Goal: Task Accomplishment & Management: Use online tool/utility

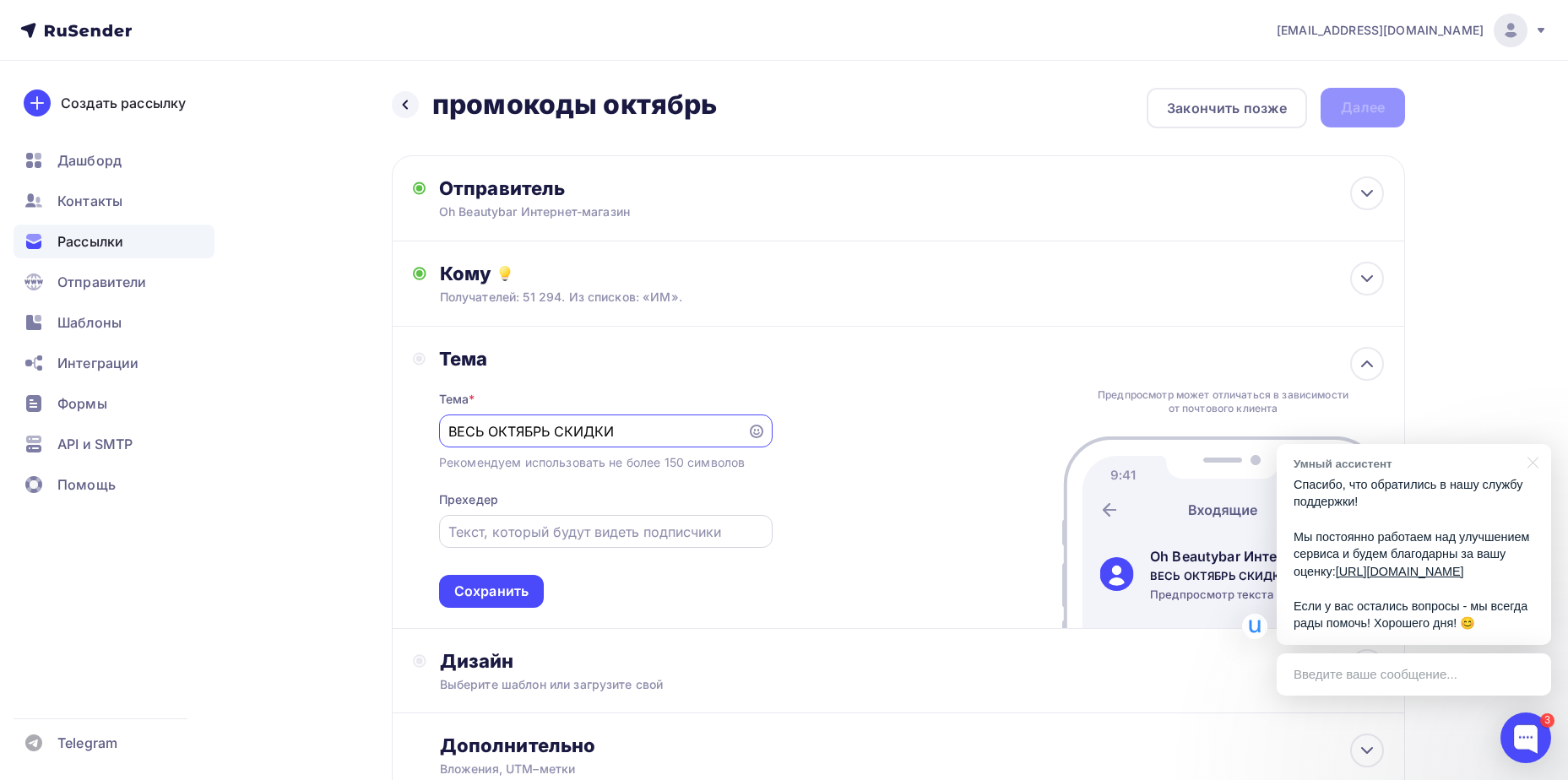
click at [646, 544] on div at bounding box center [606, 532] width 334 height 33
click at [648, 535] on input "text" at bounding box center [605, 531] width 314 height 21
drag, startPoint x: 588, startPoint y: 532, endPoint x: 514, endPoint y: 538, distance: 74.2
click at [514, 538] on input "До -15% до 28.10" at bounding box center [605, 531] width 314 height 21
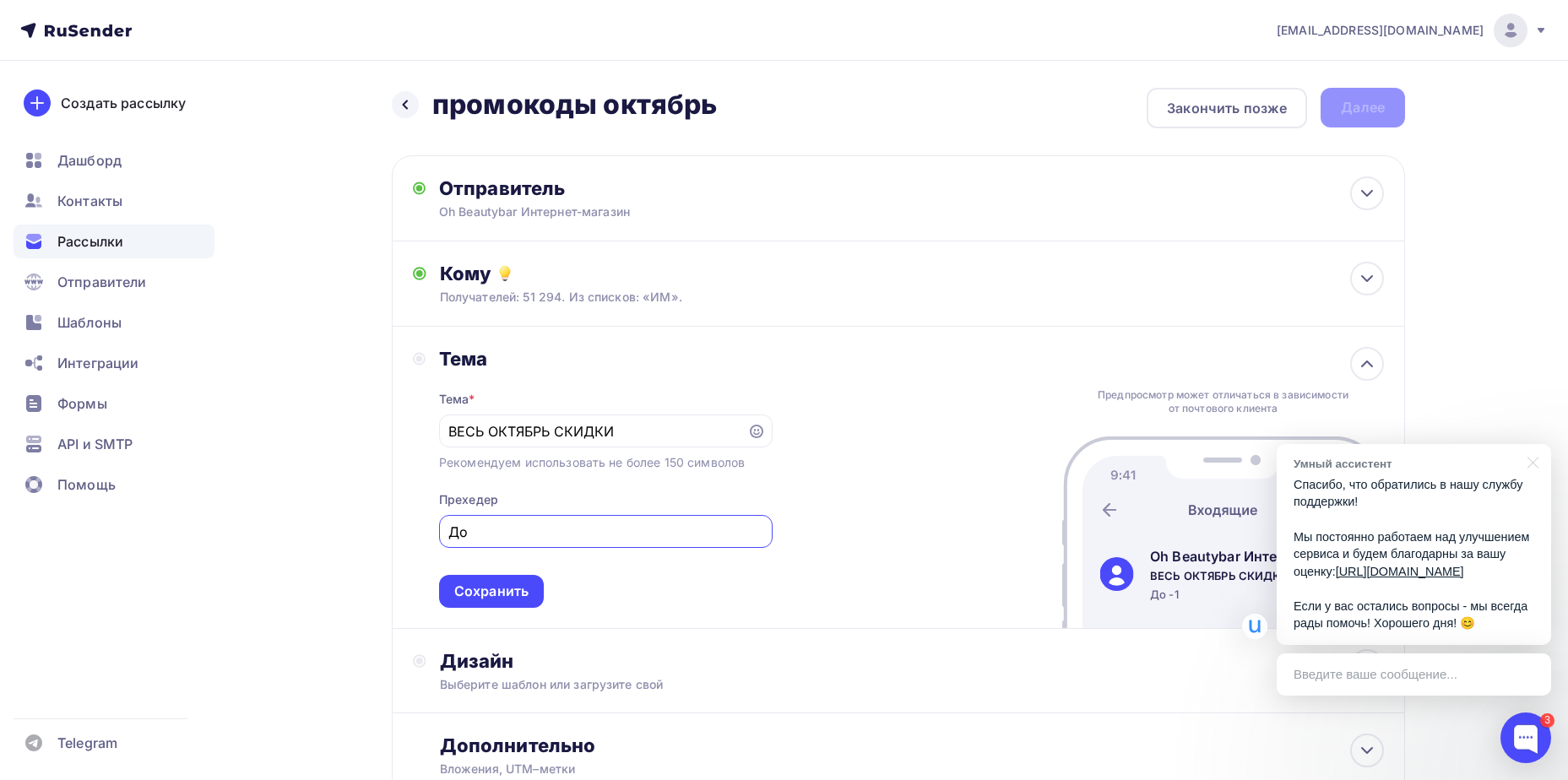
type input "Д"
click at [1544, 449] on div at bounding box center [1530, 461] width 42 height 34
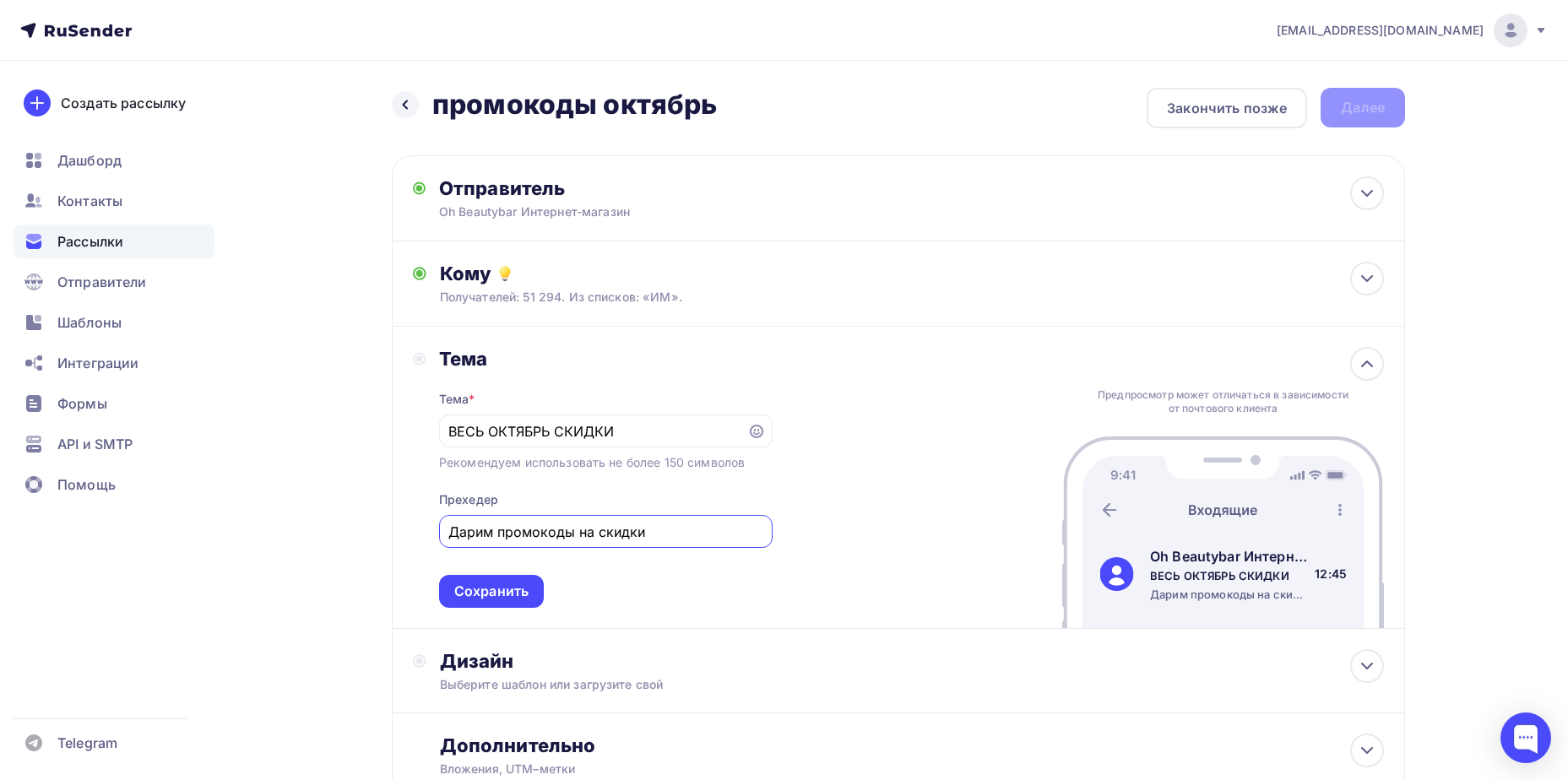
drag, startPoint x: 645, startPoint y: 528, endPoint x: 579, endPoint y: 528, distance: 66.0
click at [579, 528] on input "Дарим промокоды на скидки" at bounding box center [605, 531] width 314 height 21
type input "Дарим промокоды до -15%"
drag, startPoint x: 636, startPoint y: 429, endPoint x: 428, endPoint y: 440, distance: 208.3
click at [428, 440] on div "Тема Тема * ВЕСЬ ОКТЯБРЬ СКИДКИ Рекомендуем использовать не более 150 символов …" at bounding box center [593, 476] width 359 height 261
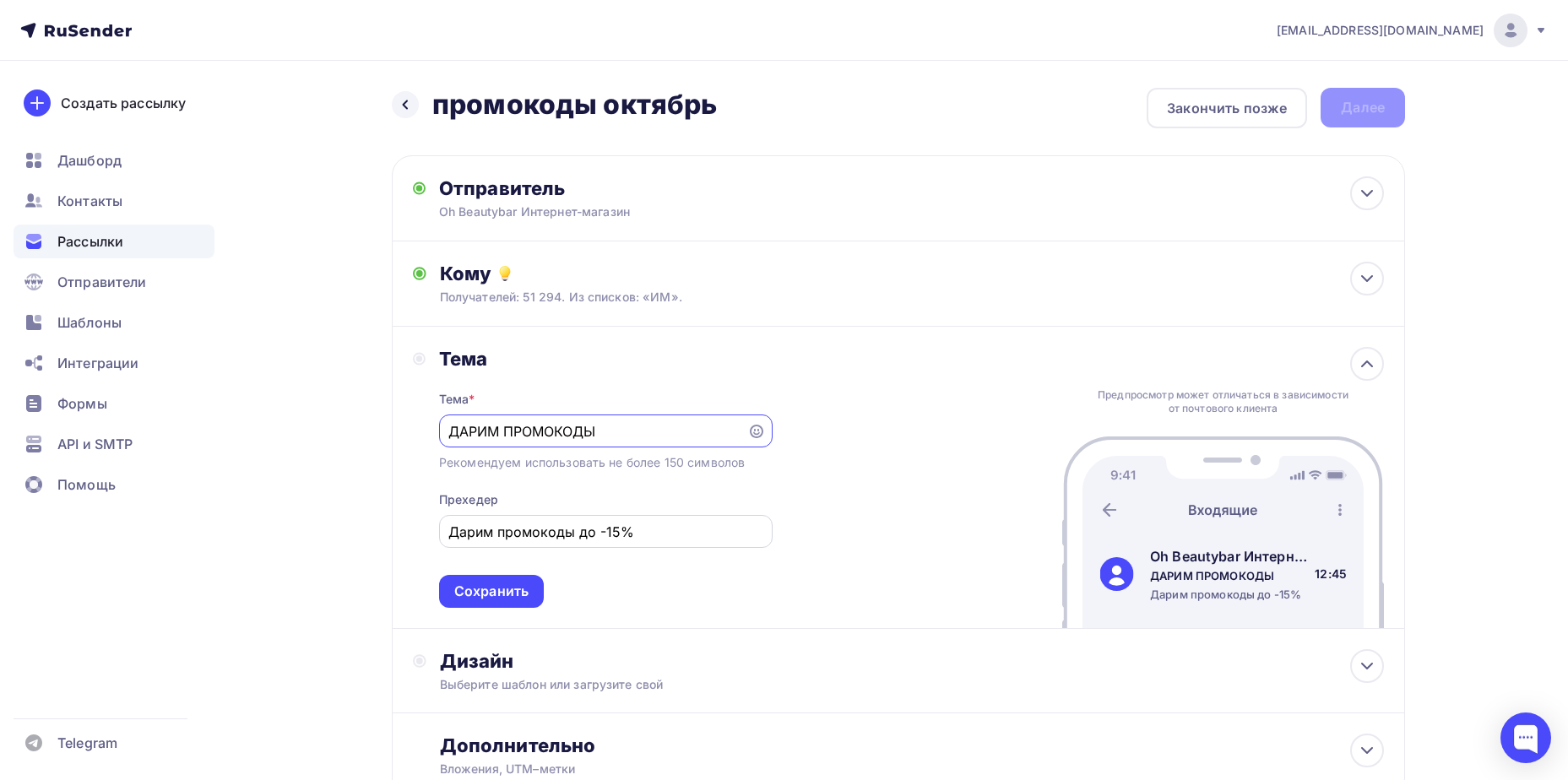
type input "ДАРИМ ПРОМОКОДЫ"
drag, startPoint x: 654, startPoint y: 524, endPoint x: 417, endPoint y: 522, distance: 237.0
click at [417, 522] on div "Тема Тема * ДАРИМ ПРОМОКОДЫ Рекомендуем использовать не более 150 символов Прех…" at bounding box center [593, 476] width 359 height 261
type input "На скидки до -15% весь октябрь"
click at [754, 437] on icon at bounding box center [757, 431] width 14 height 14
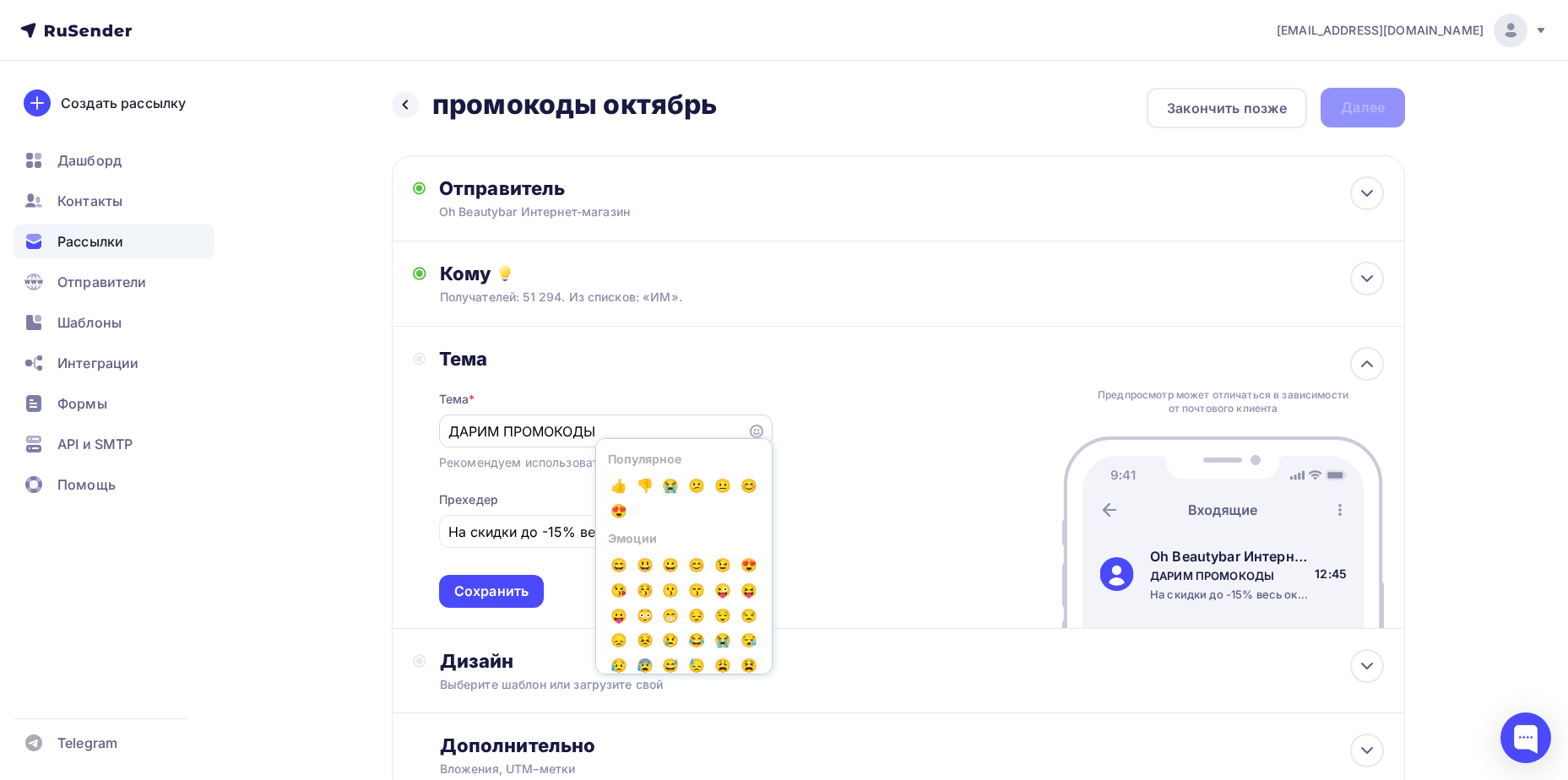
click at [755, 435] on icon at bounding box center [757, 431] width 14 height 14
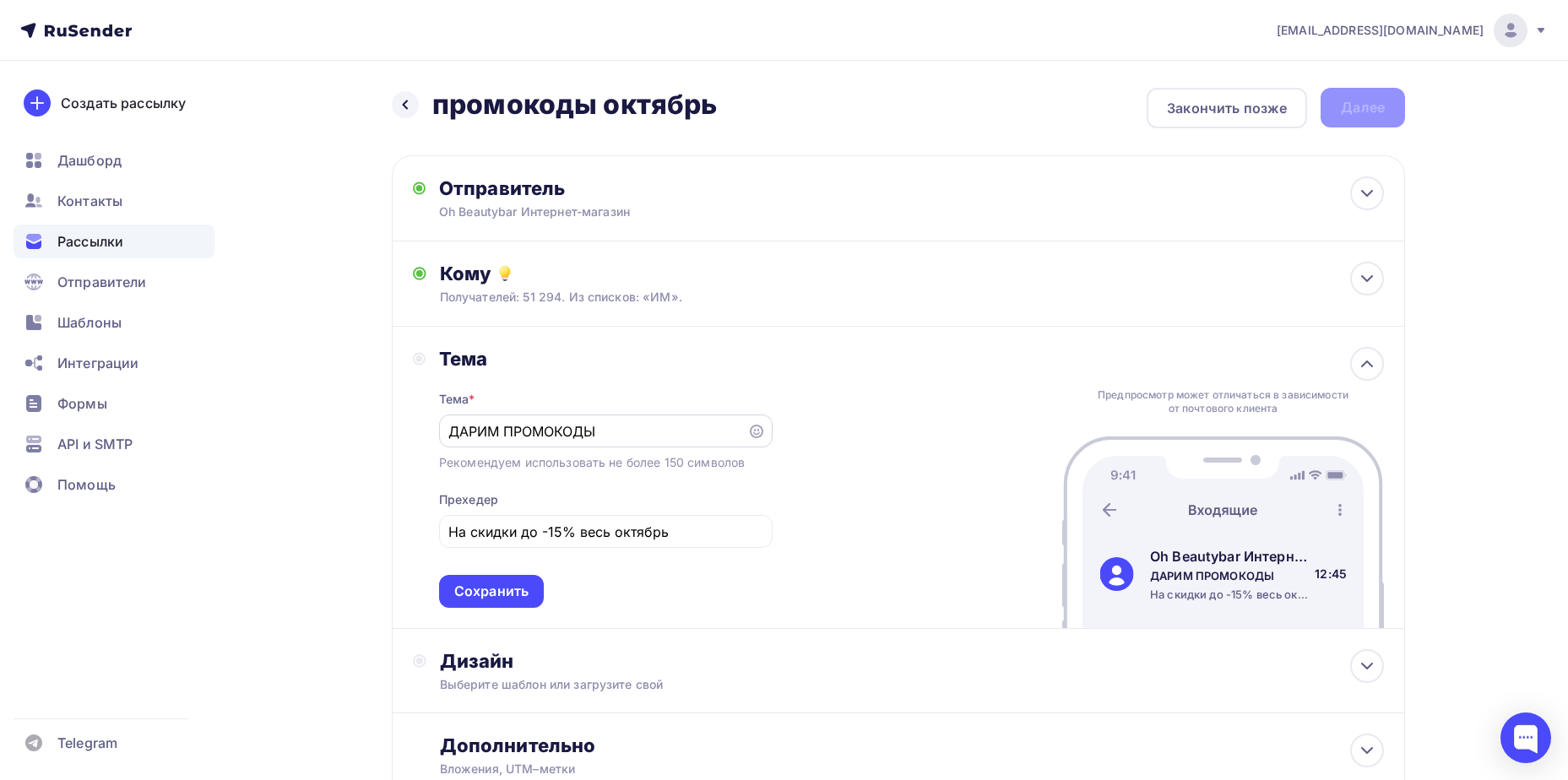
click at [754, 427] on icon at bounding box center [757, 431] width 14 height 14
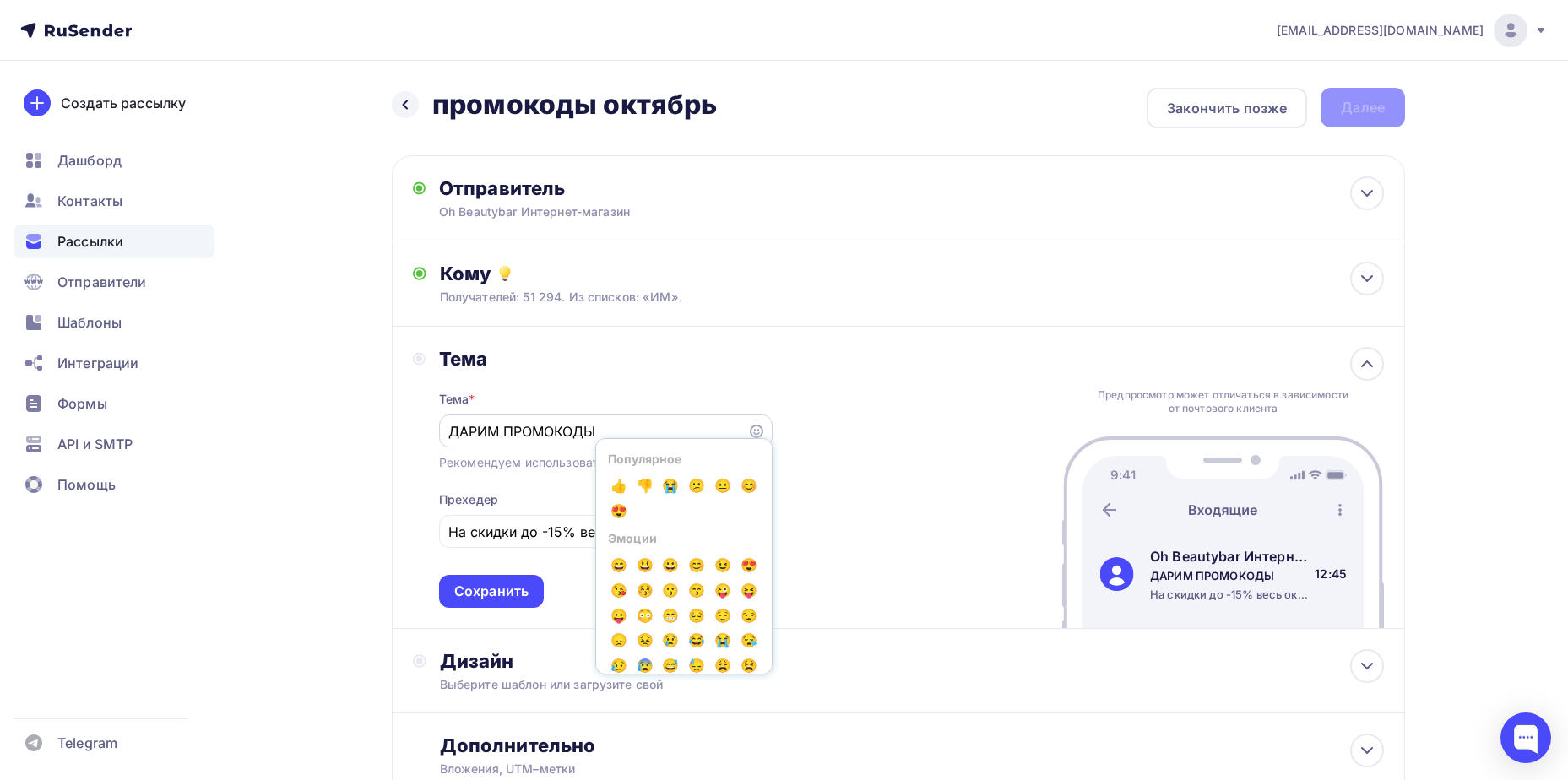
click at [754, 427] on icon at bounding box center [757, 431] width 14 height 14
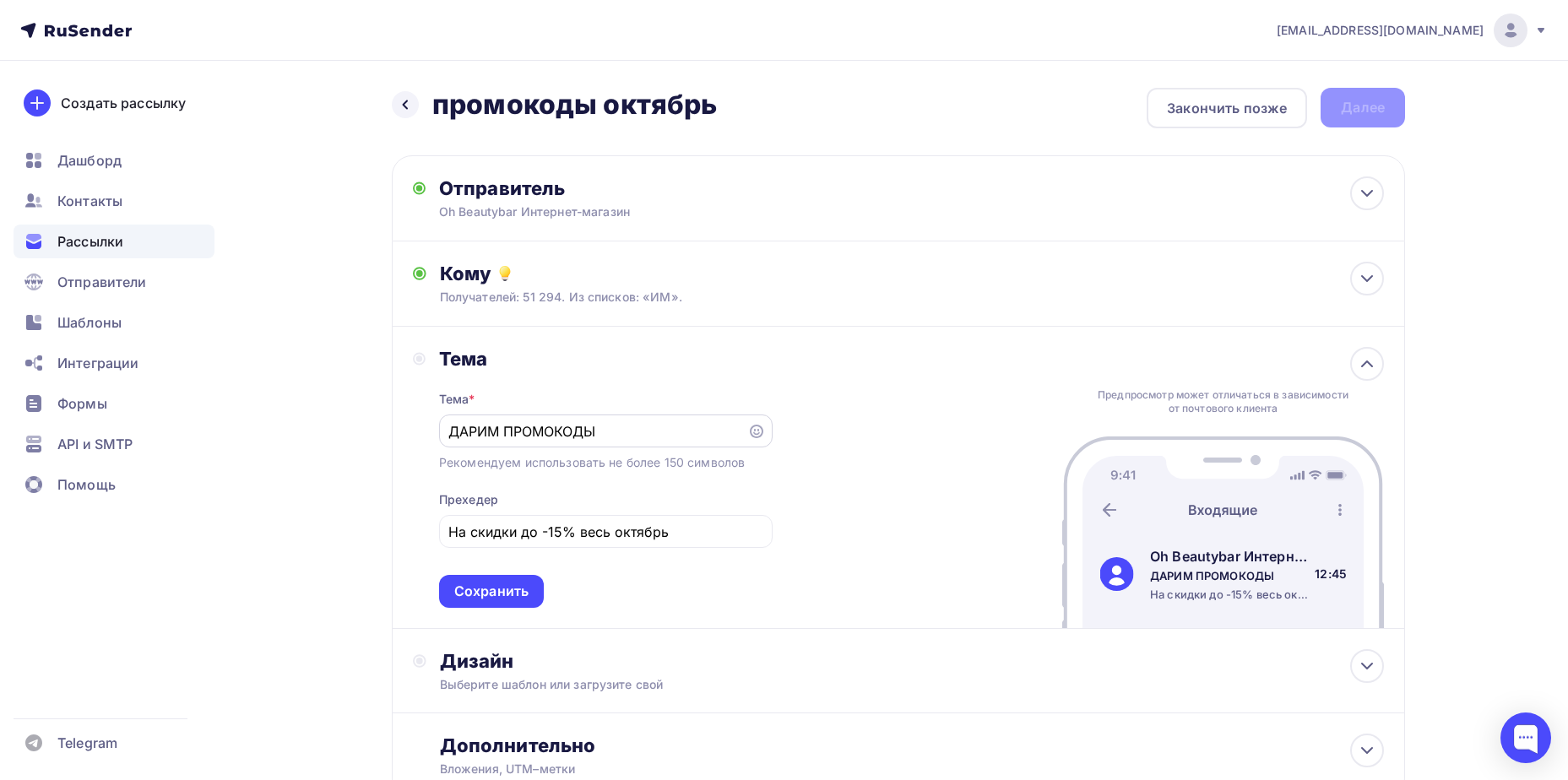
click at [754, 427] on icon at bounding box center [757, 431] width 14 height 14
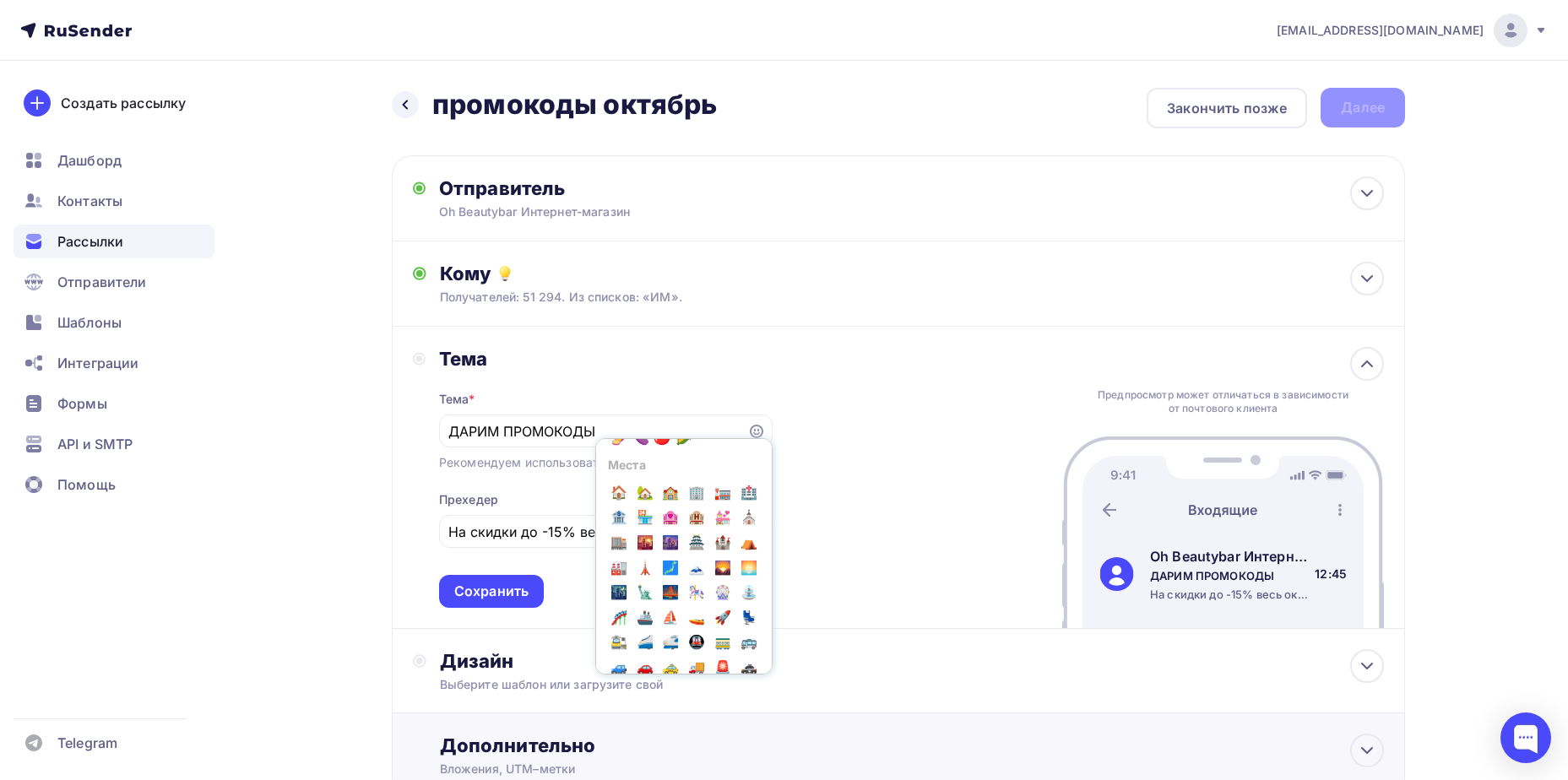
scroll to position [2364, 0]
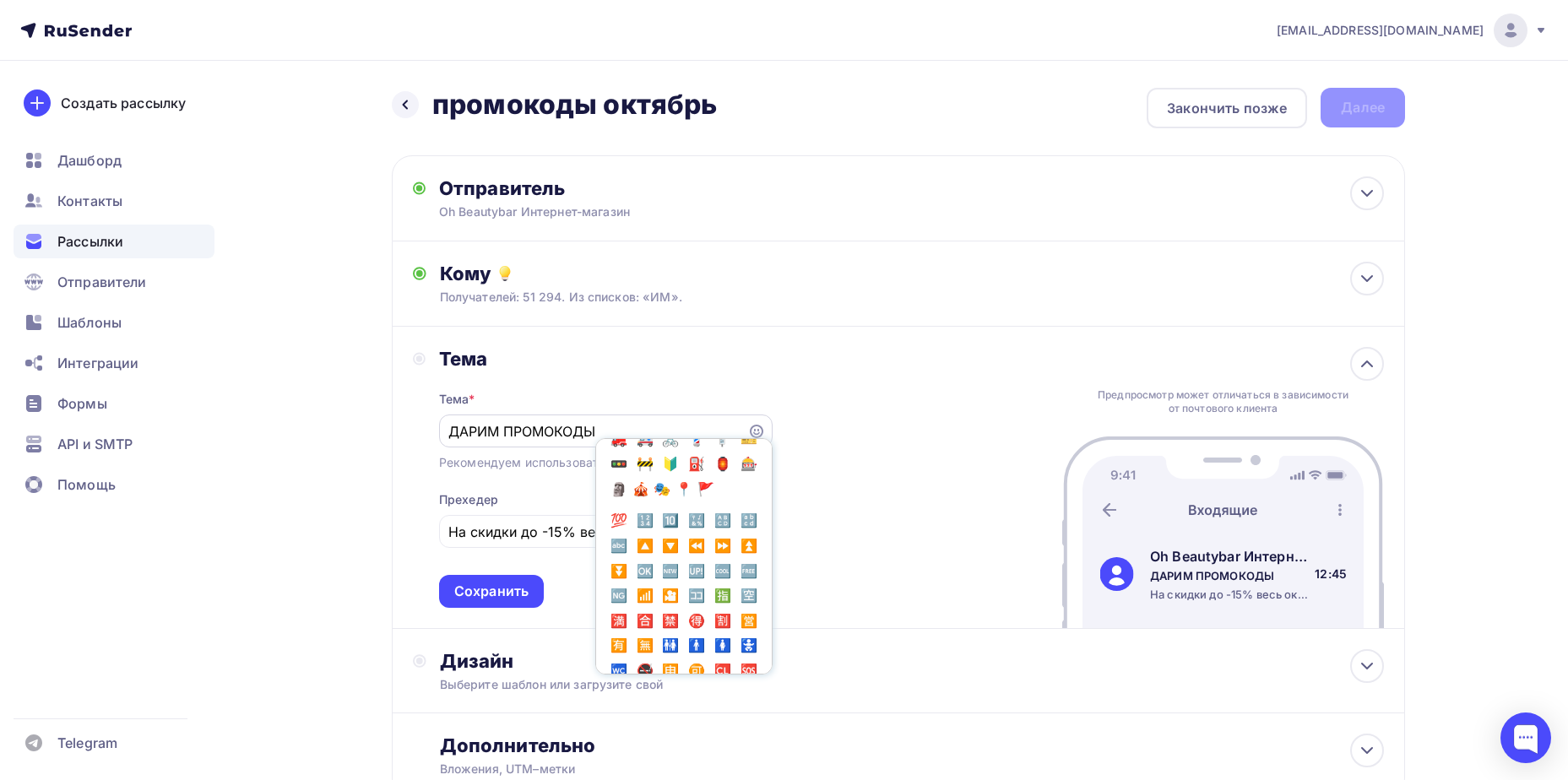
click at [617, 425] on input "ДАРИМ ПРОМОКОДЫ" at bounding box center [593, 431] width 289 height 21
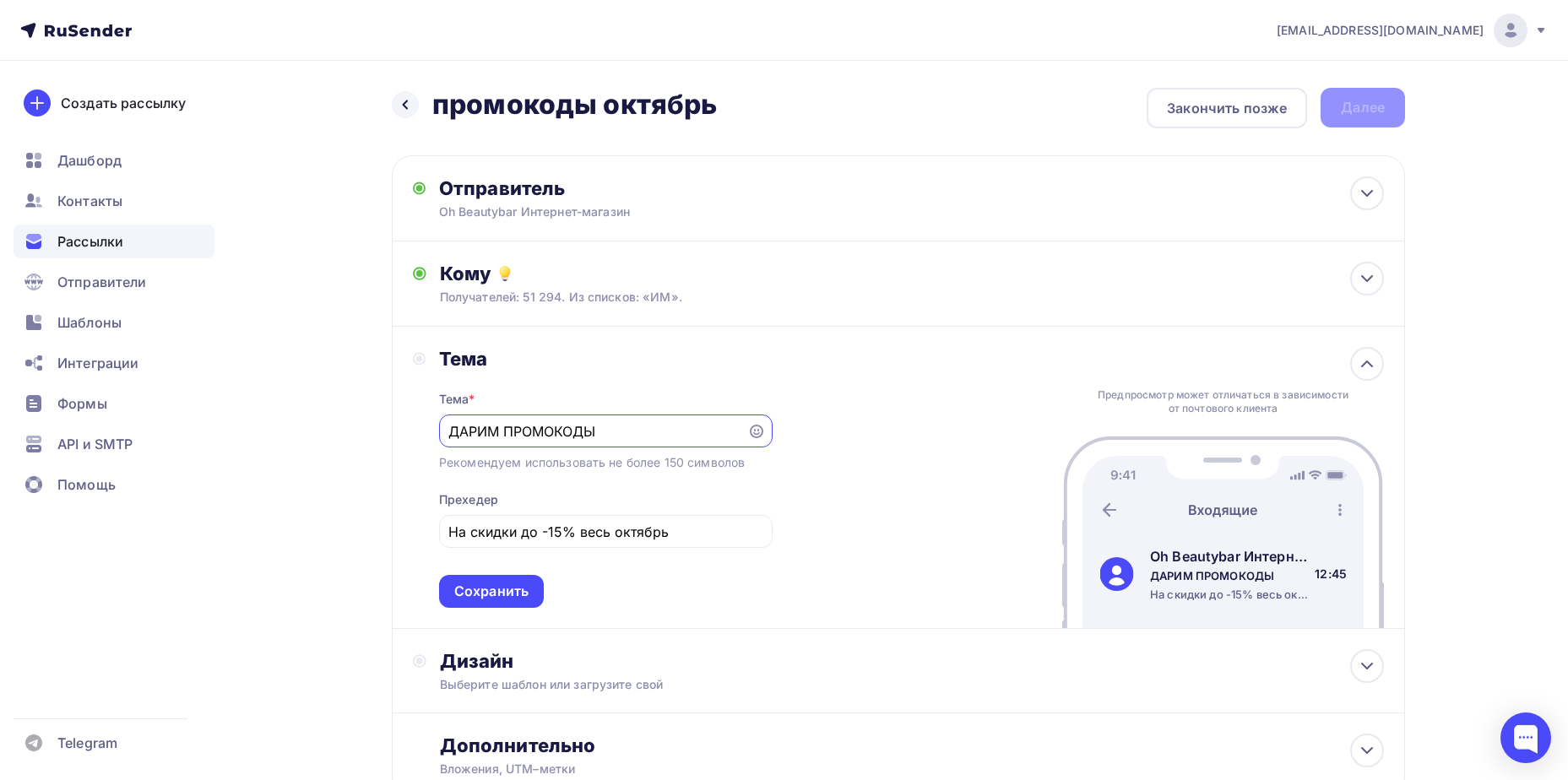
paste input "🔥"
type input "ДАРИМ ПРОМОКОДЫ🔥"
click at [727, 534] on input "На скидки до -15% весь октябрь" at bounding box center [605, 531] width 314 height 21
paste input "🎁"
type input "На скидки до -15% весь октябрь🎁"
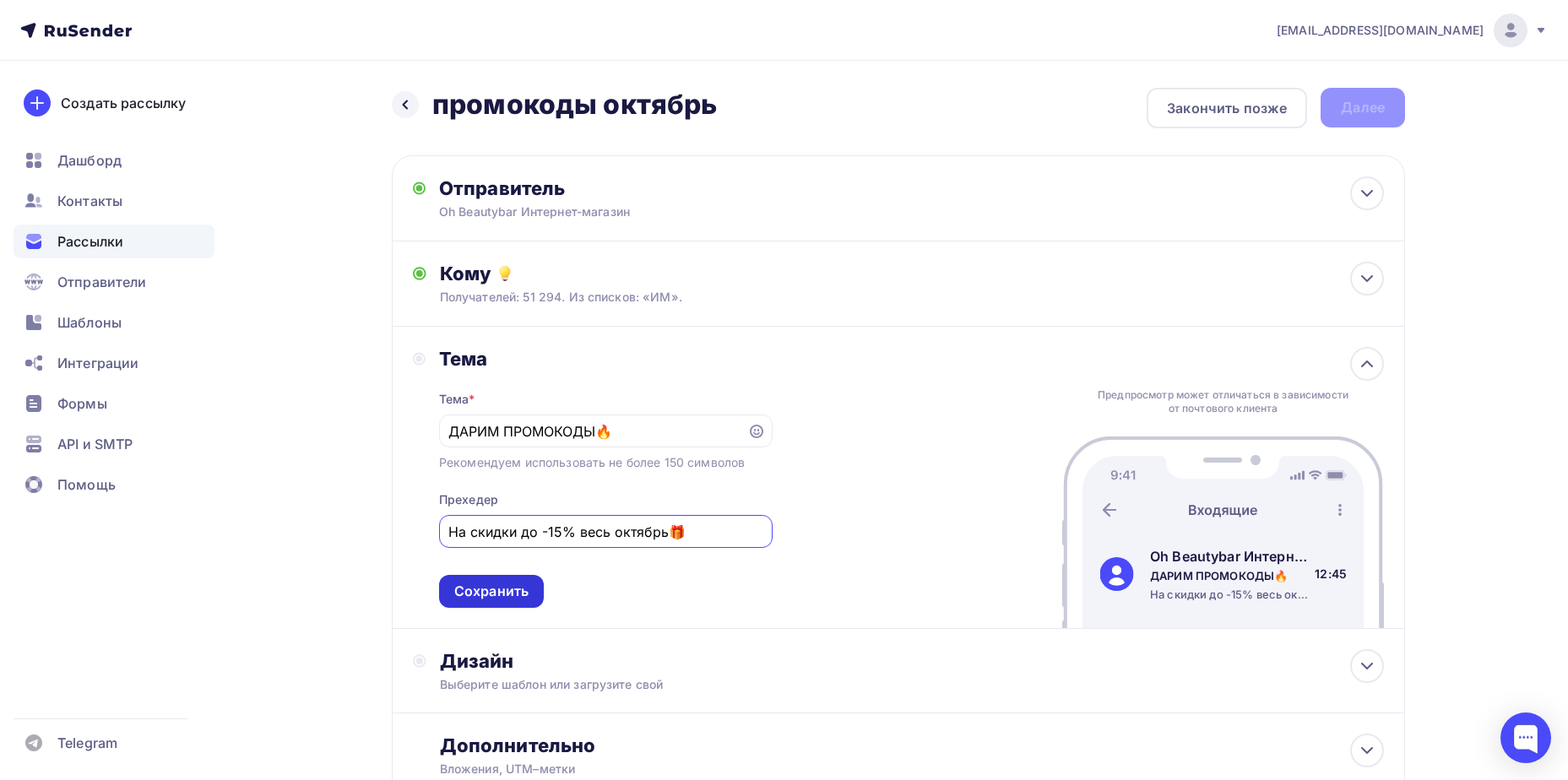
click at [472, 597] on div "Сохранить" at bounding box center [491, 592] width 74 height 20
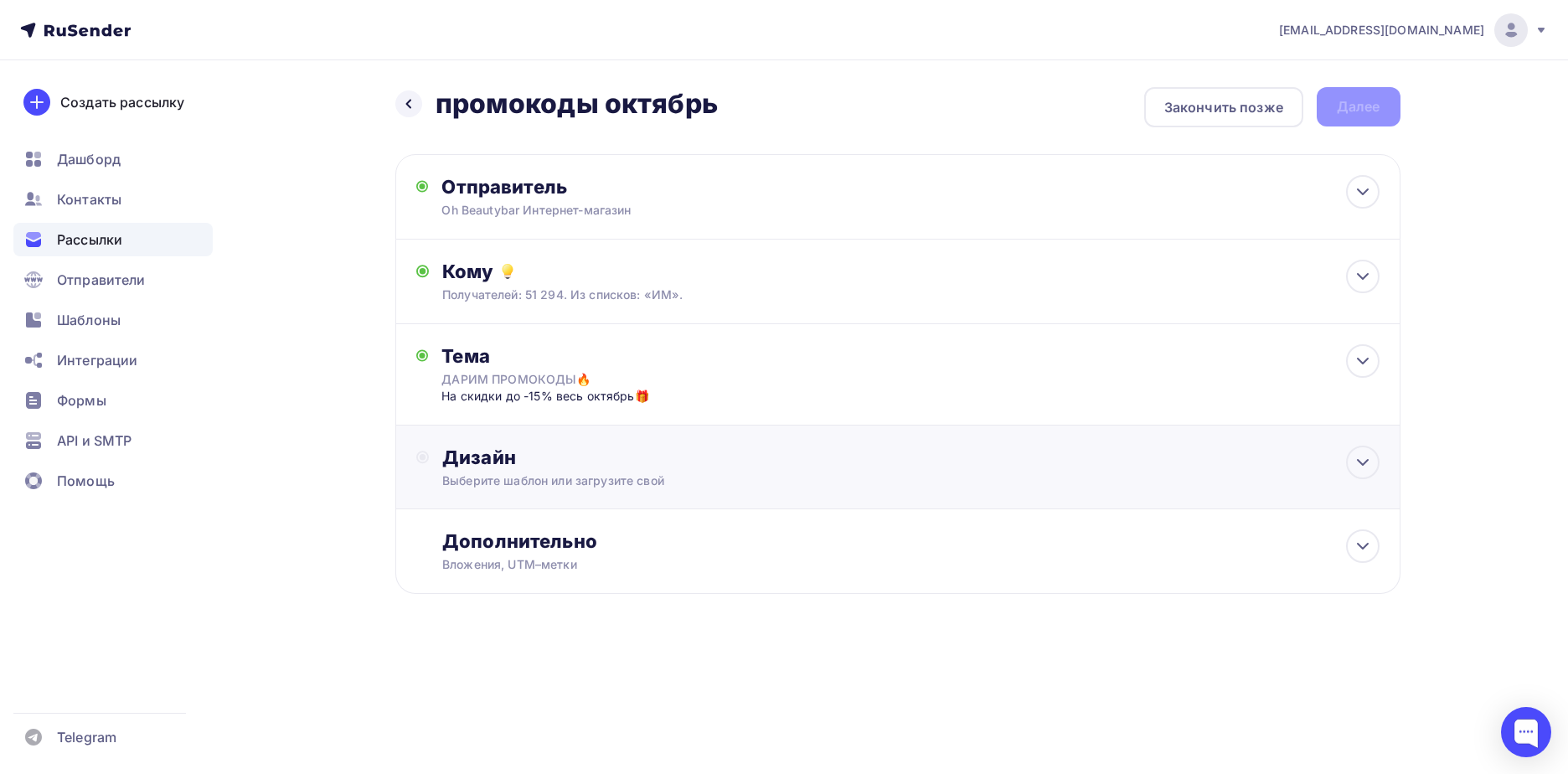
click at [579, 482] on div "Выберите шаблон или загрузите свой" at bounding box center [864, 480] width 844 height 16
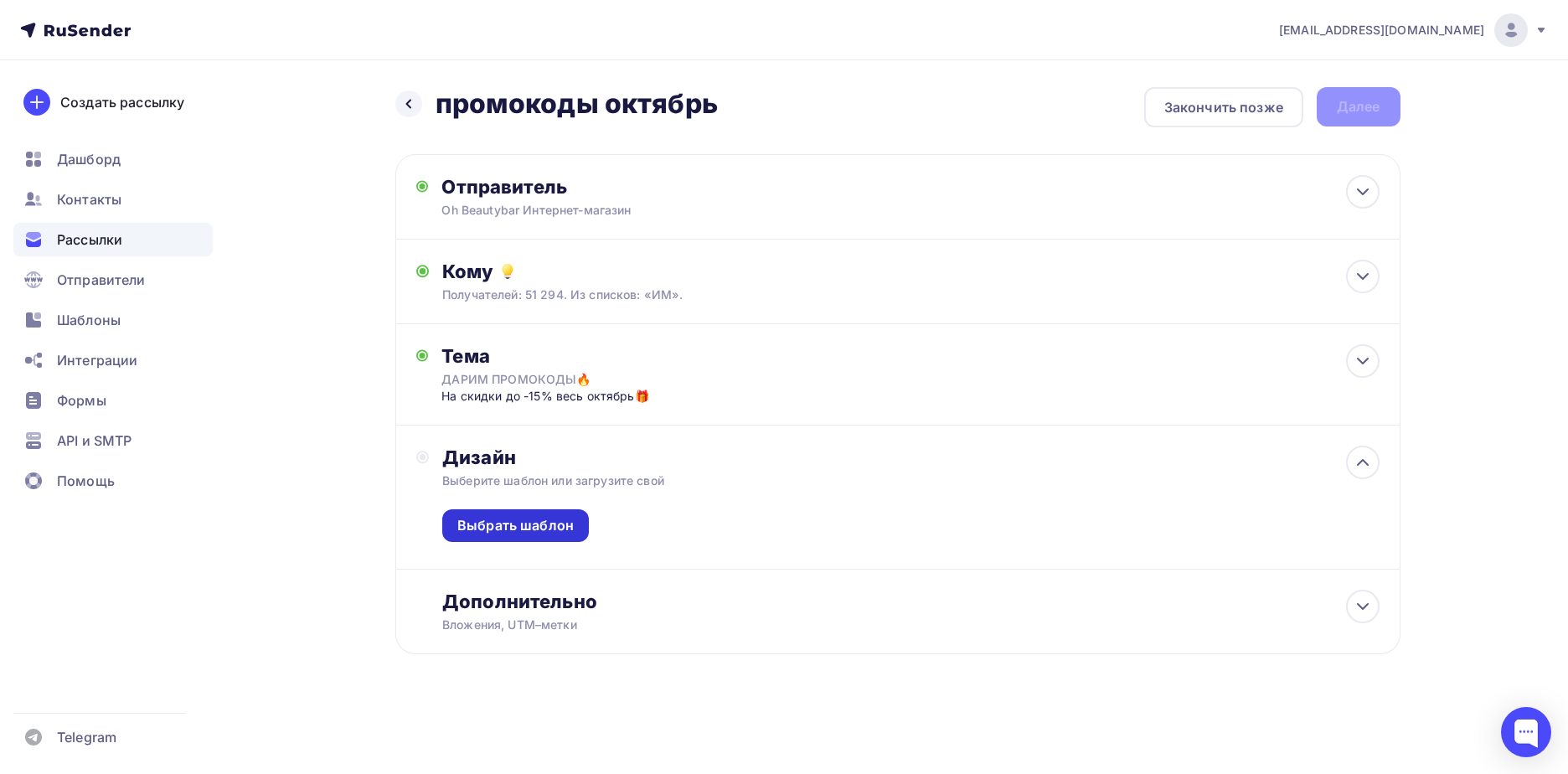
click at [553, 515] on div "Выбрать шаблон" at bounding box center [515, 526] width 146 height 33
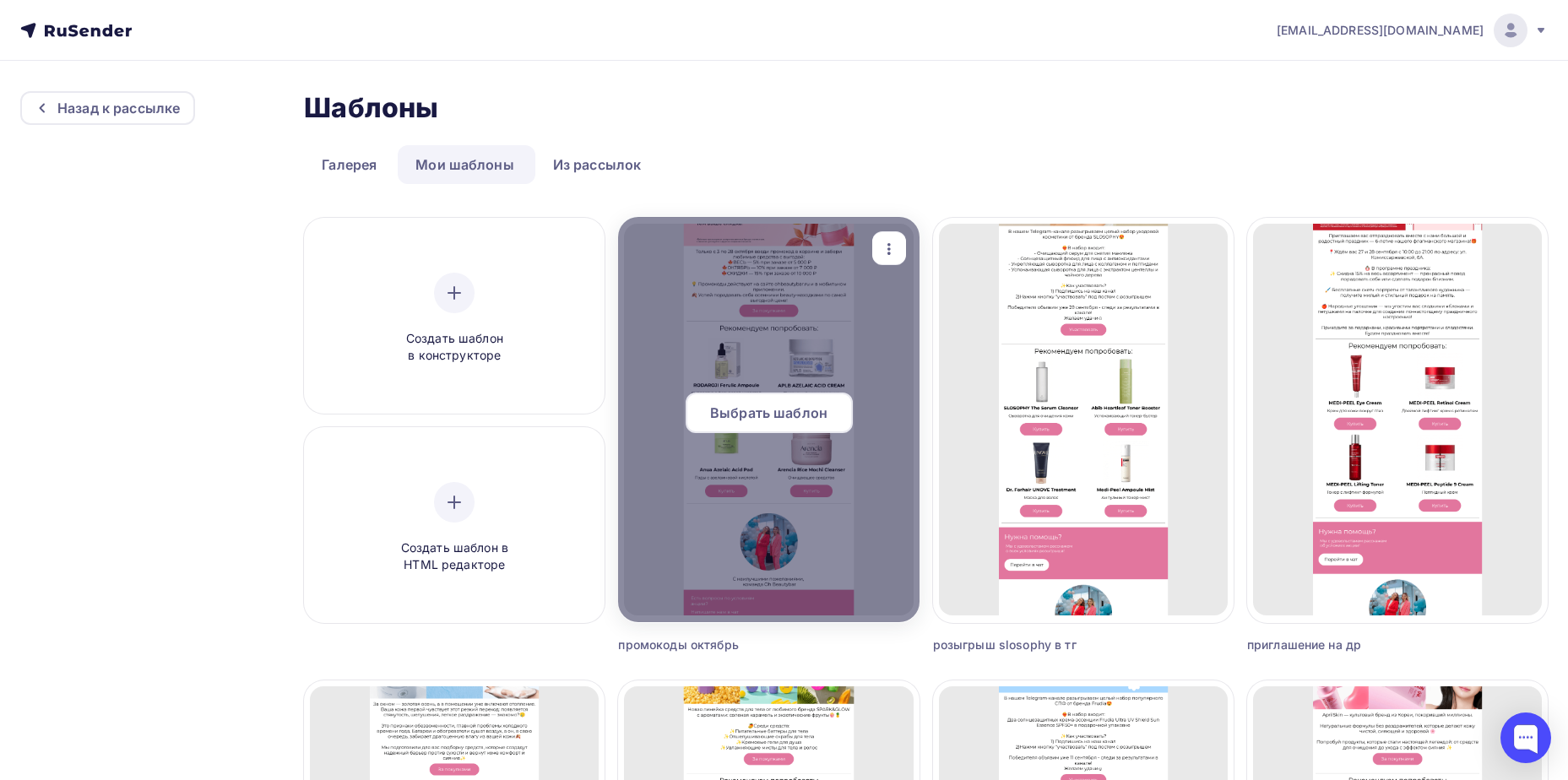
click at [765, 404] on span "Выбрать шаблон" at bounding box center [768, 413] width 117 height 21
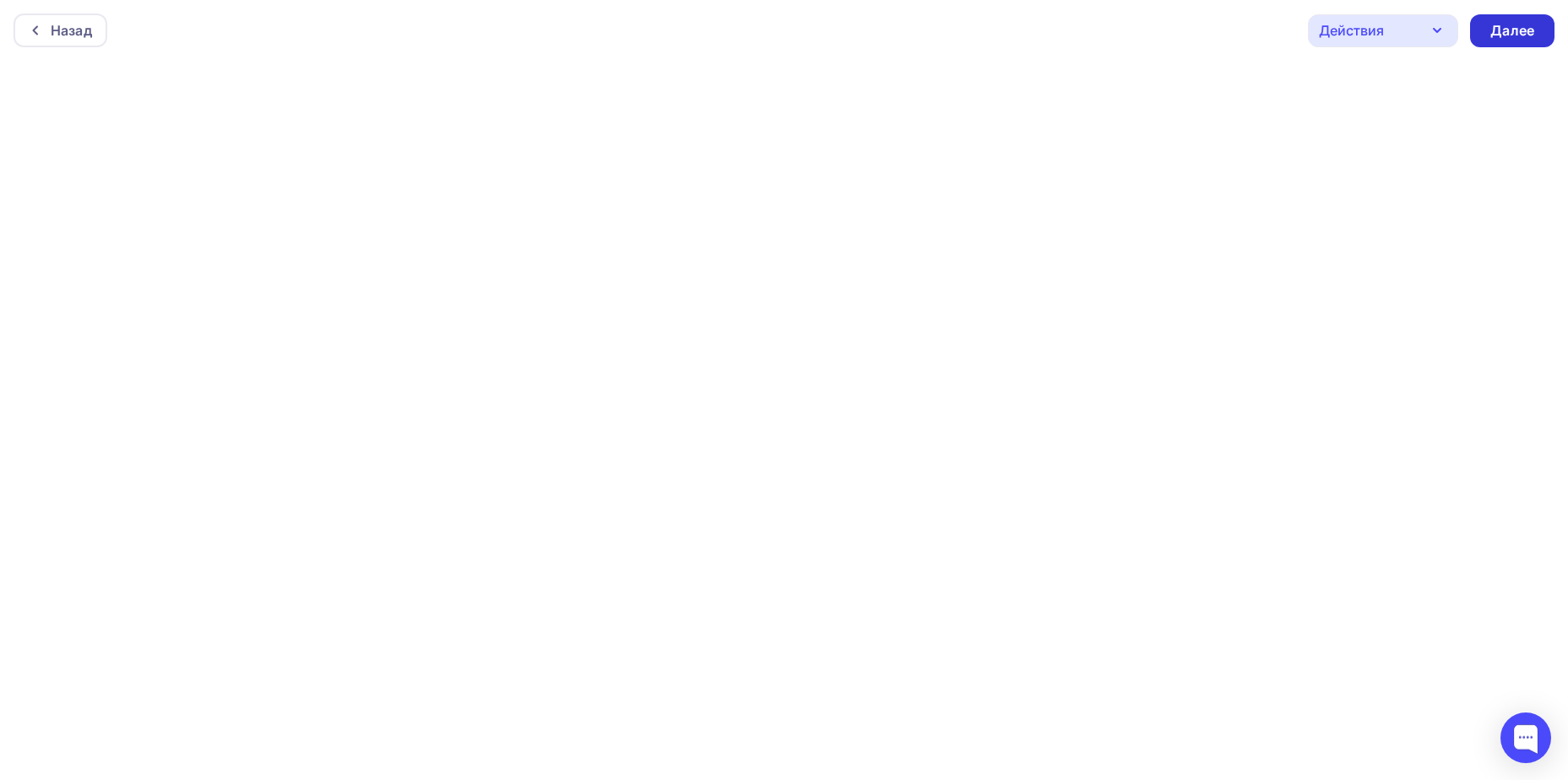
click at [1506, 24] on div "Далее" at bounding box center [1512, 31] width 44 height 20
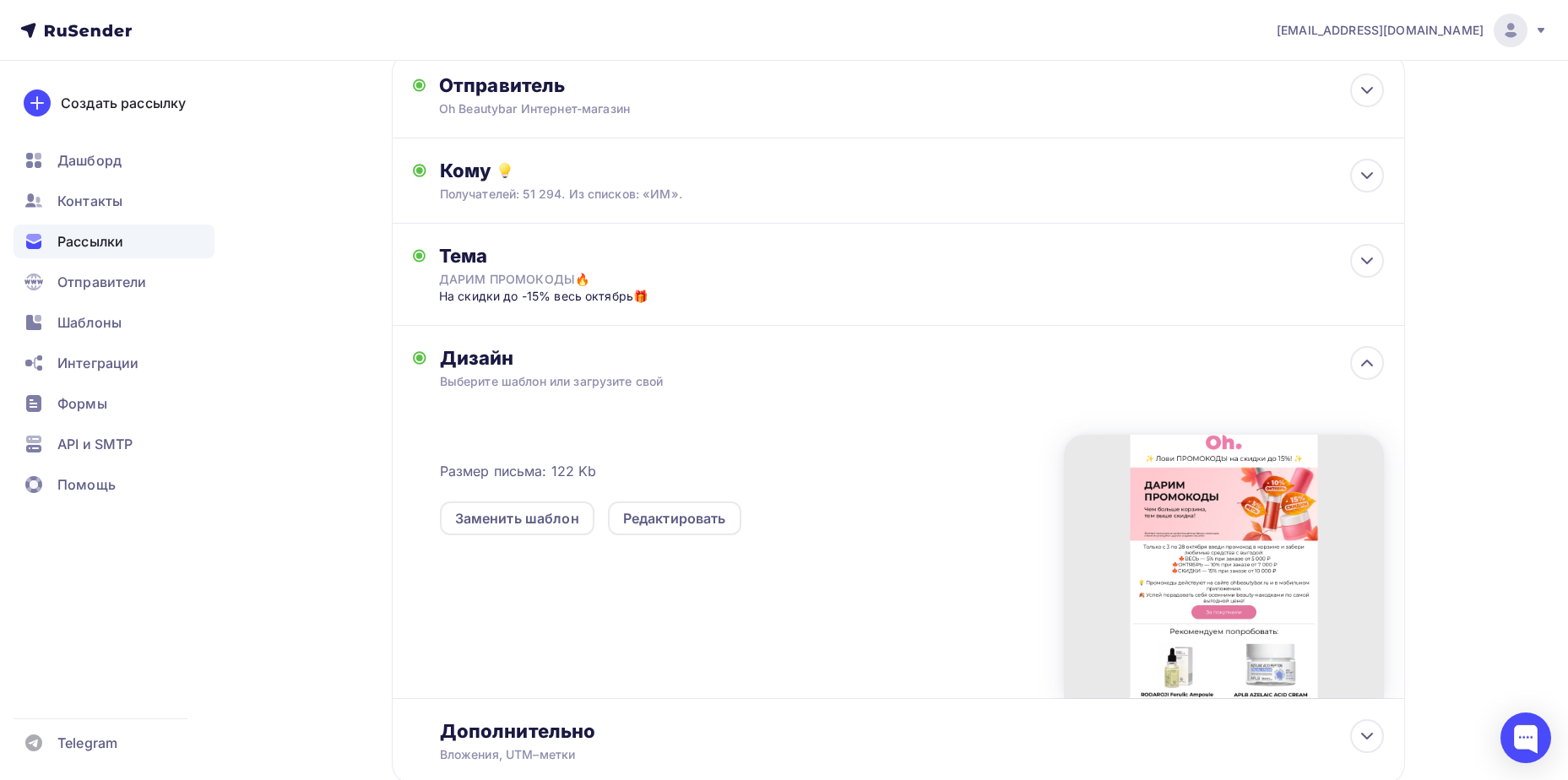
scroll to position [216, 0]
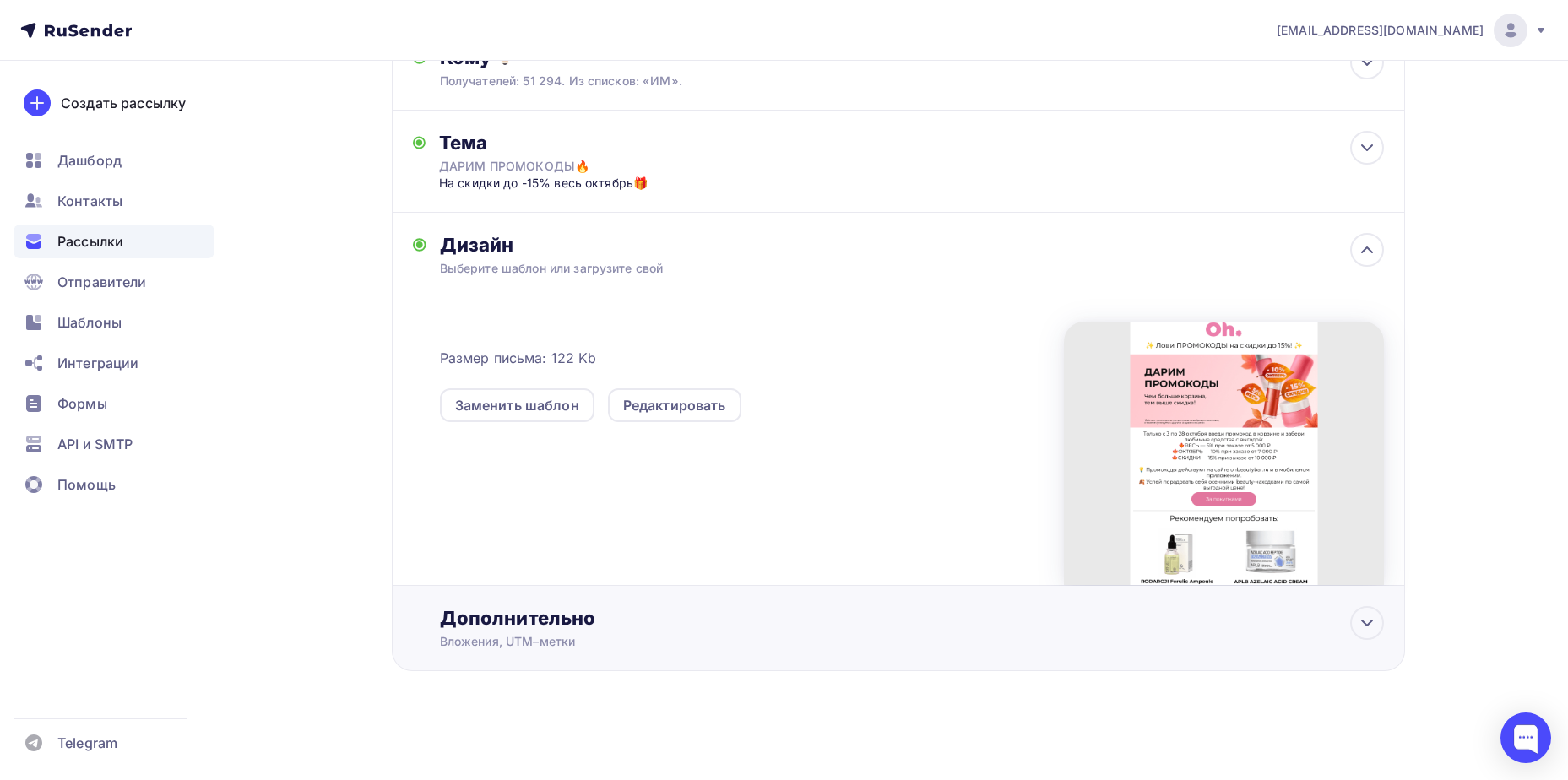
click at [742, 636] on div "Вложения, UTM–метки" at bounding box center [865, 641] width 850 height 17
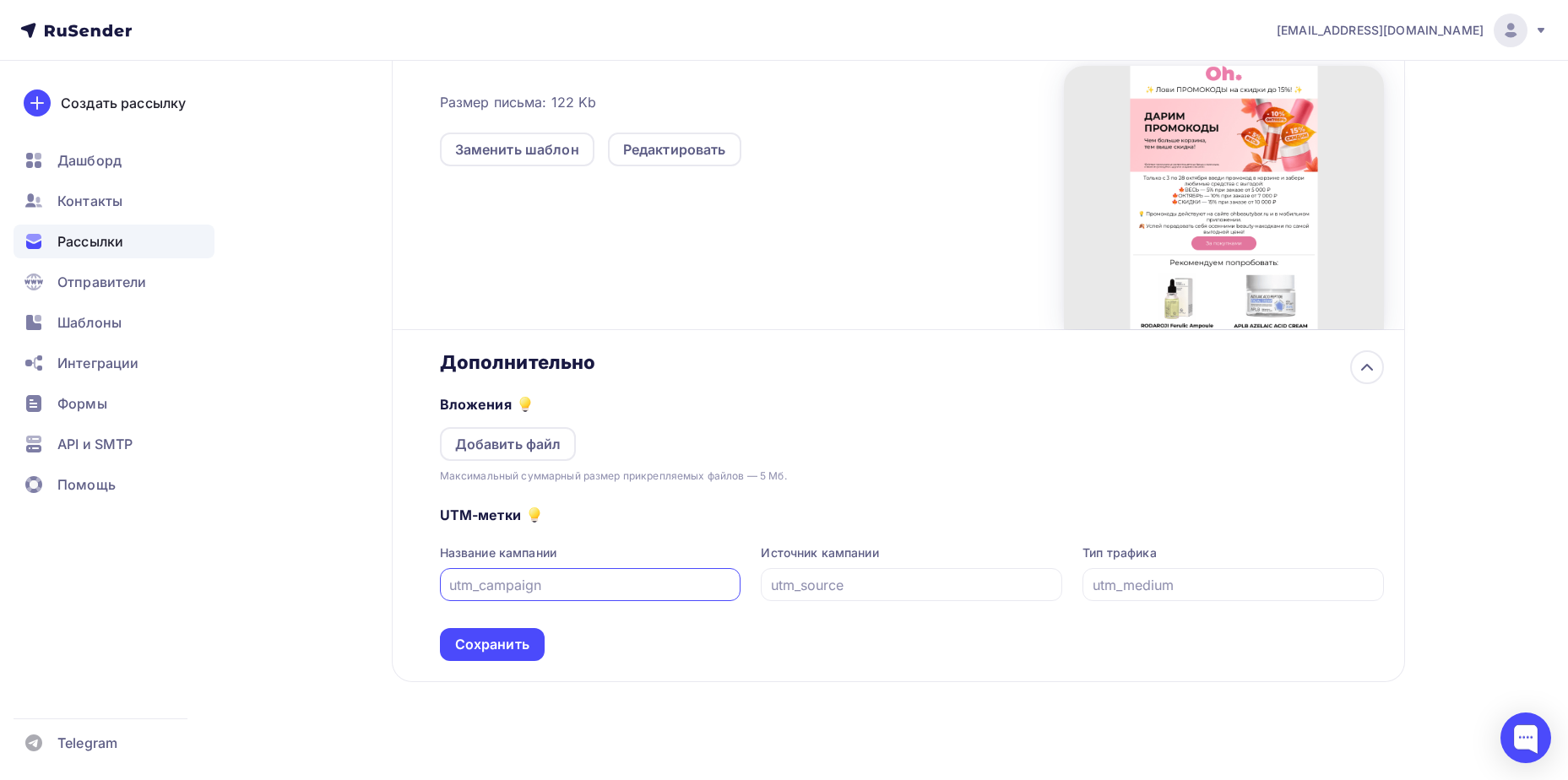
scroll to position [483, 0]
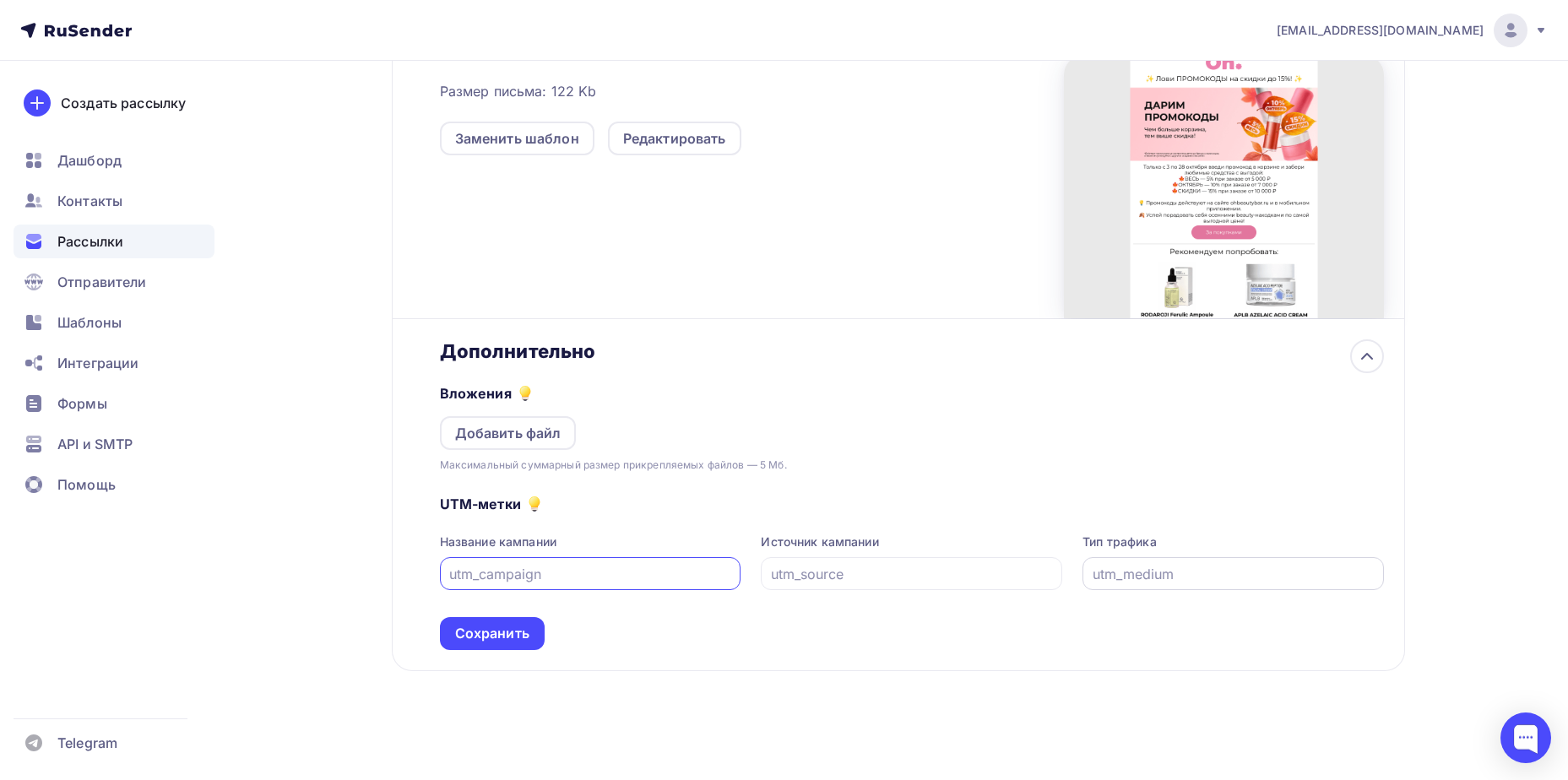
click at [1096, 581] on input "text" at bounding box center [1233, 574] width 282 height 21
type input "email"
click at [820, 571] on input "text" at bounding box center [912, 574] width 282 height 21
type input "rusender"
click at [613, 572] on input "text" at bounding box center [590, 574] width 282 height 21
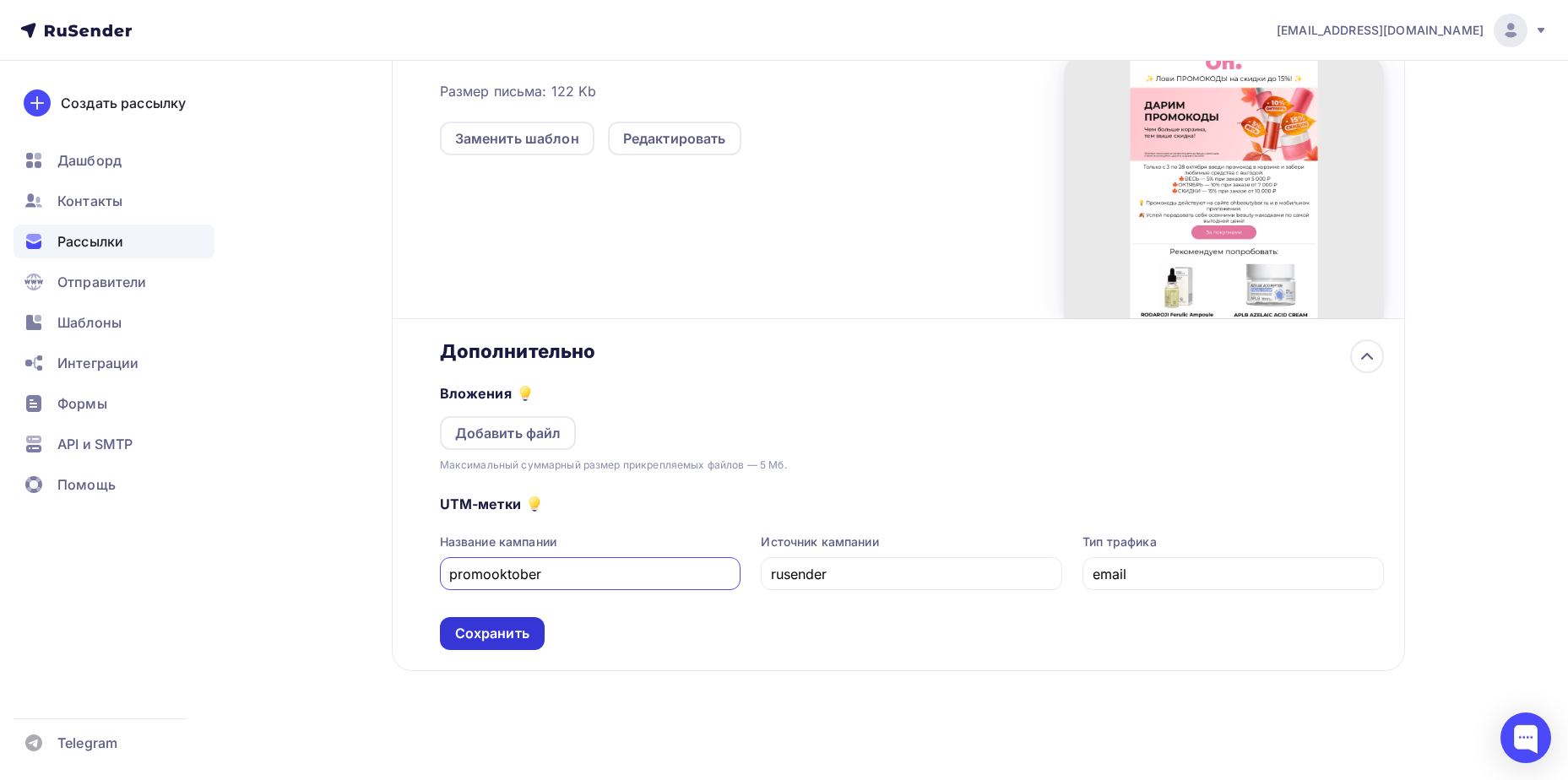
type input "promooktober"
click at [516, 631] on div "Сохранить" at bounding box center [492, 634] width 74 height 20
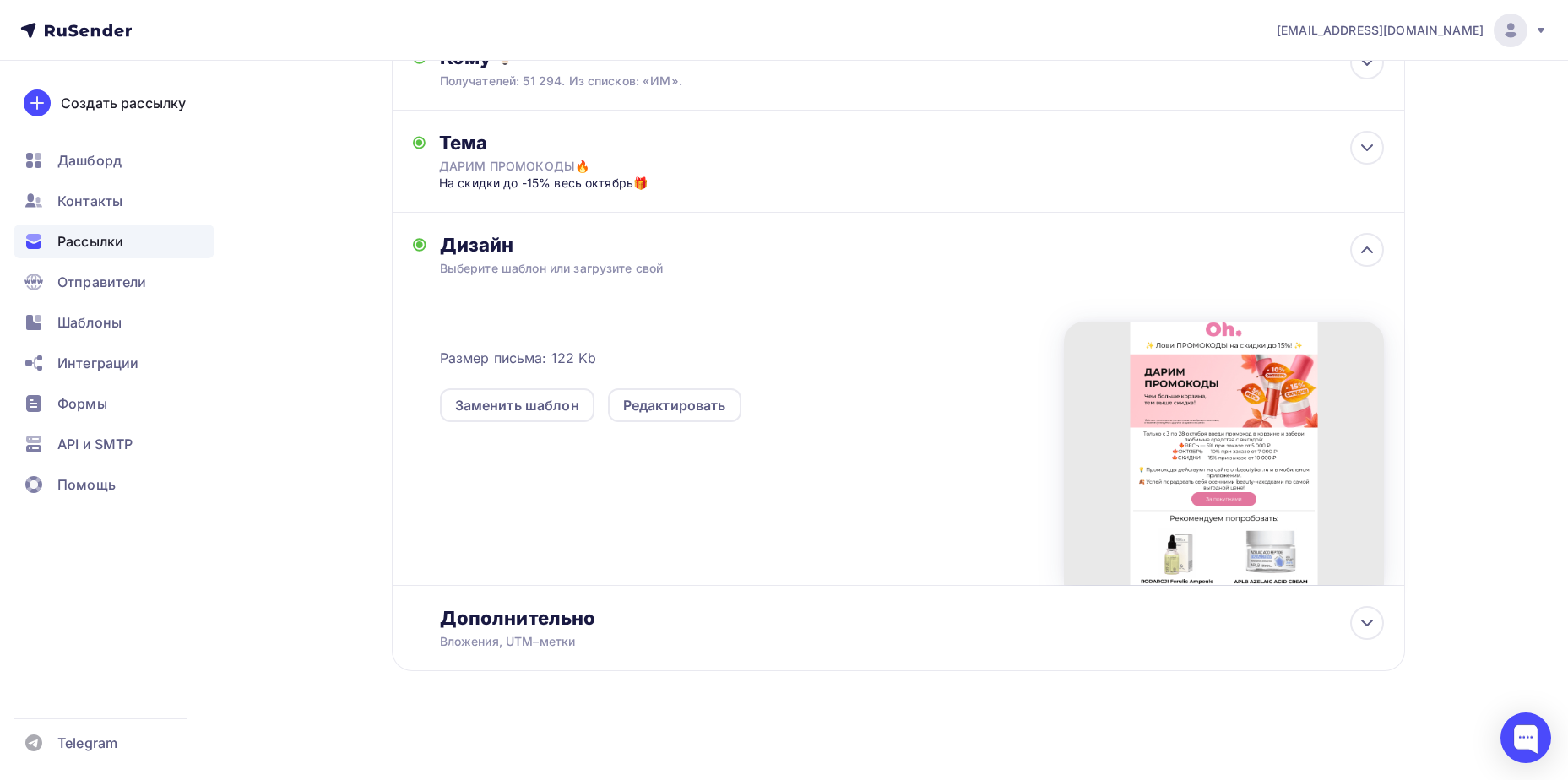
scroll to position [0, 0]
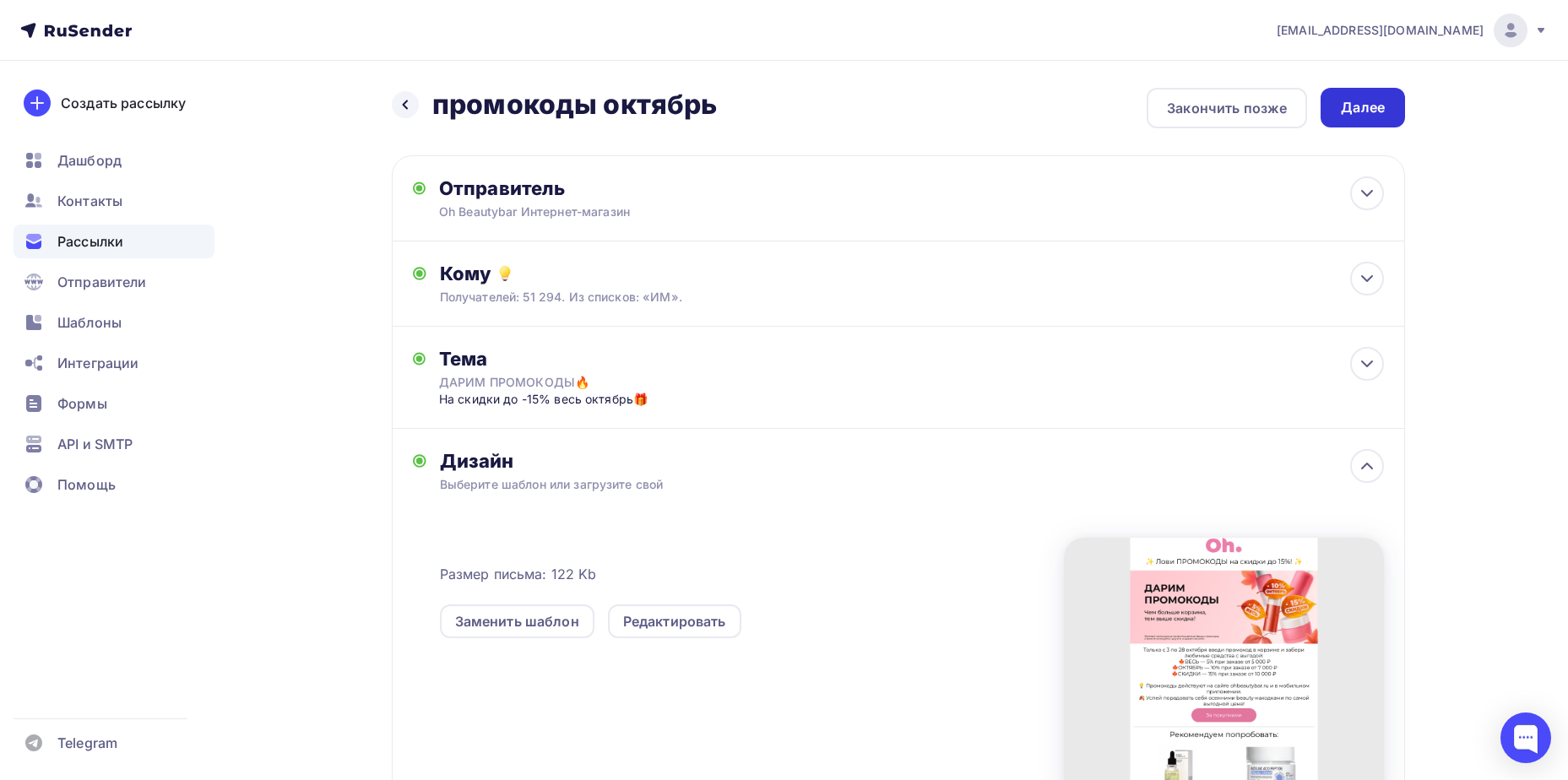
click at [1359, 105] on div "Далее" at bounding box center [1362, 107] width 44 height 20
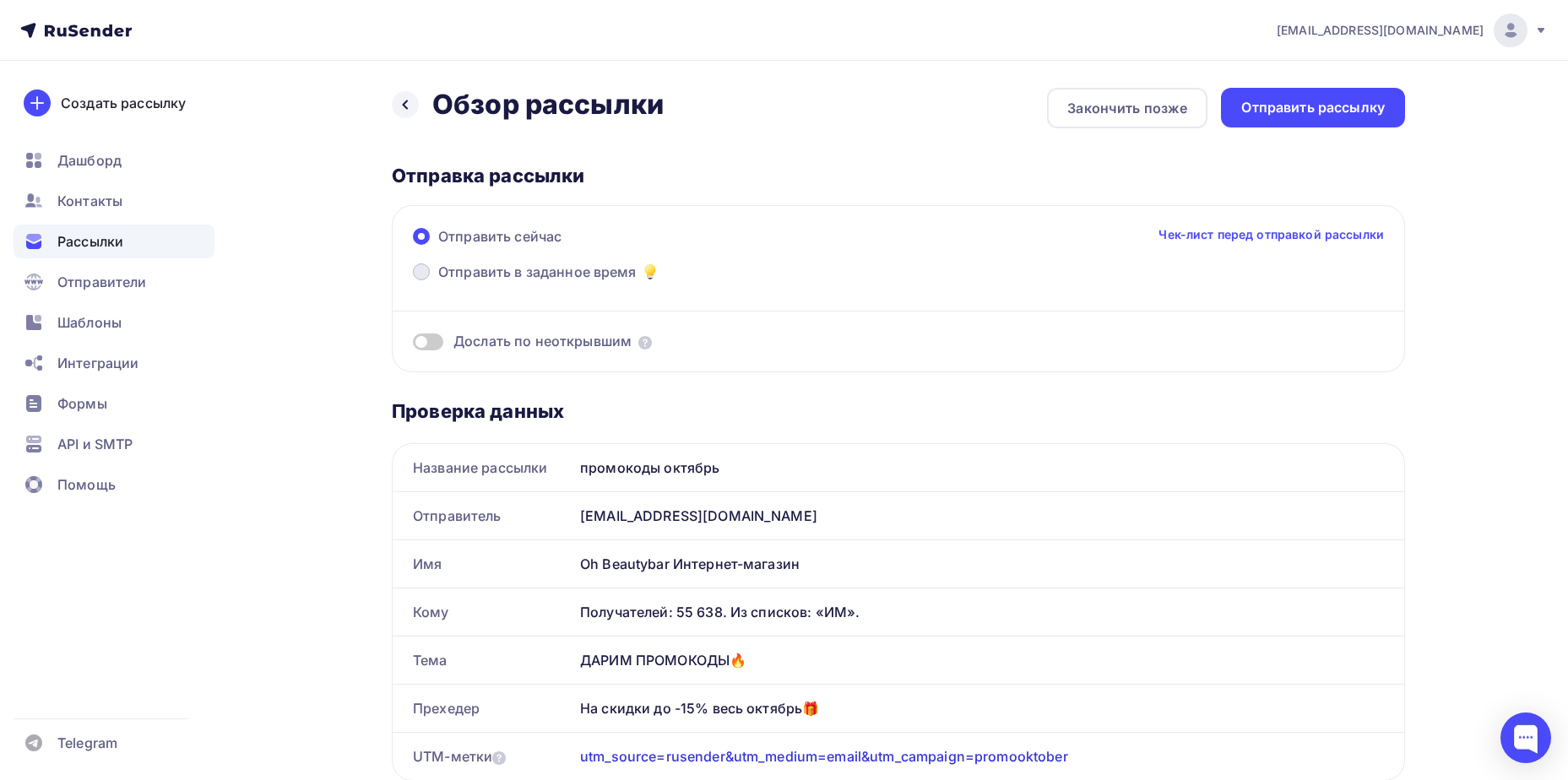
click at [495, 274] on span "Отправить в заданное время" at bounding box center [537, 271] width 198 height 21
click at [438, 282] on input "Отправить в заданное время" at bounding box center [438, 282] width 0 height 0
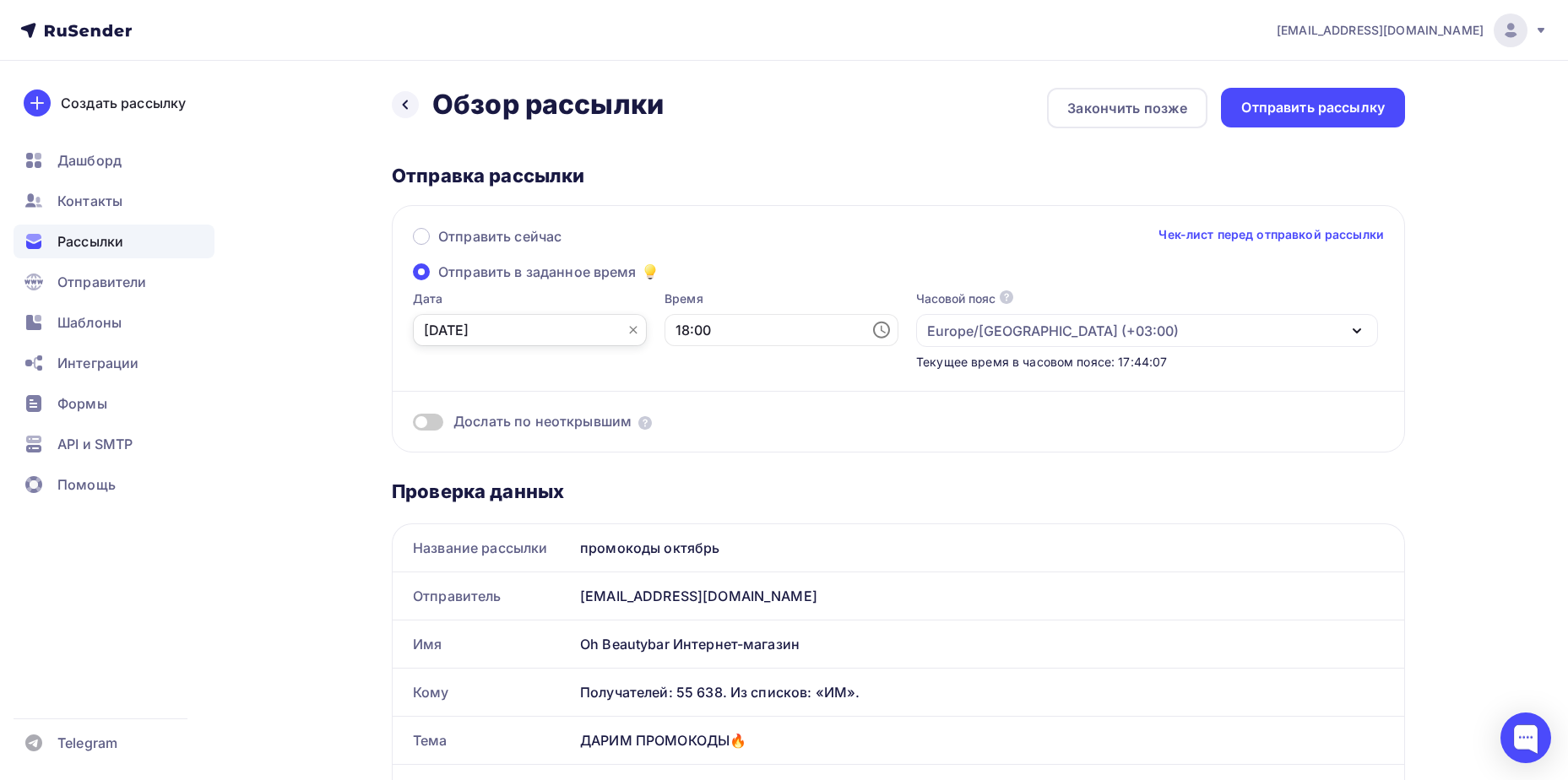
click at [544, 333] on input "[DATE]" at bounding box center [530, 330] width 234 height 32
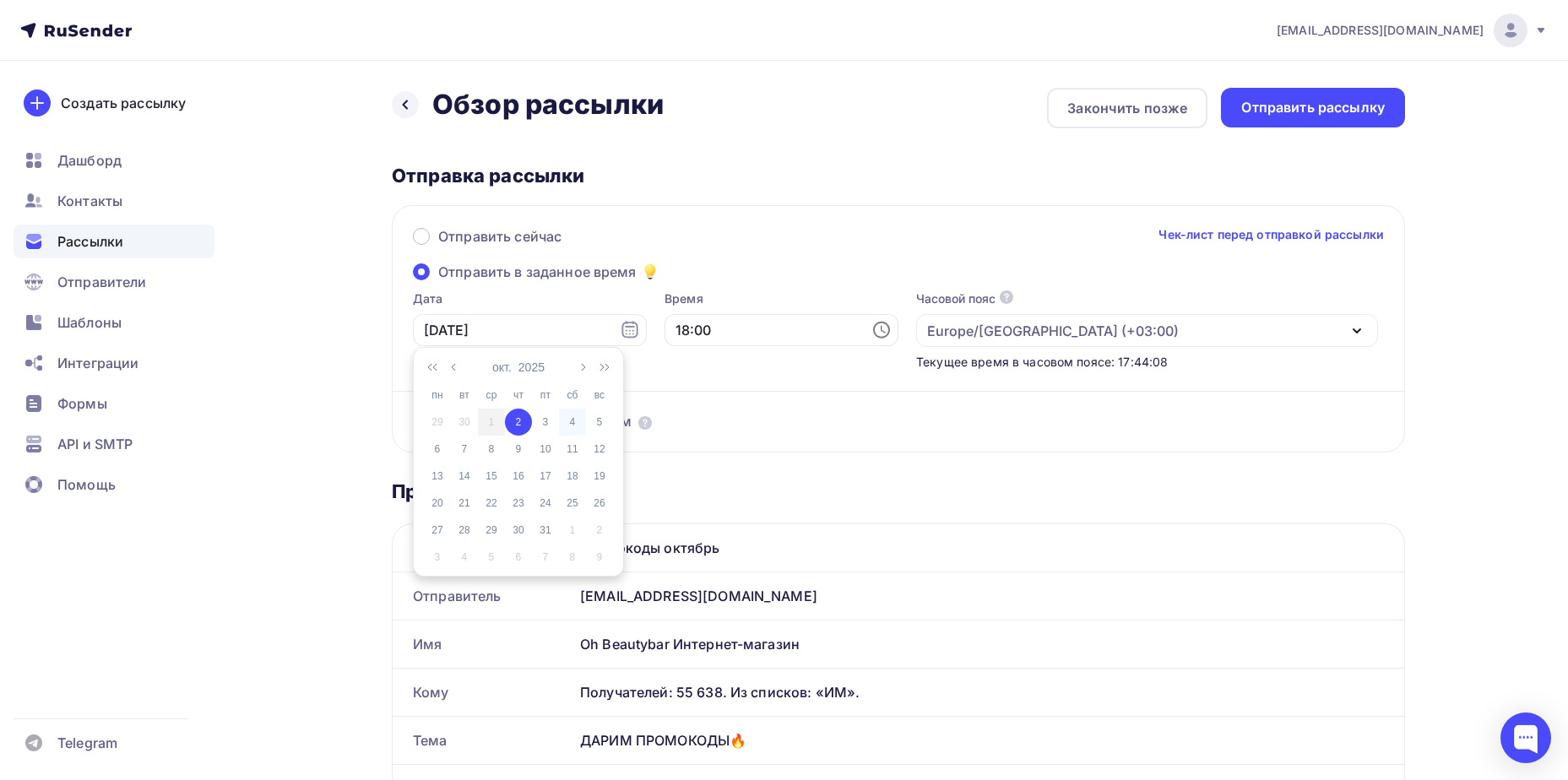
click at [575, 427] on div "4" at bounding box center [573, 423] width 27 height 16
type input "[DATE]"
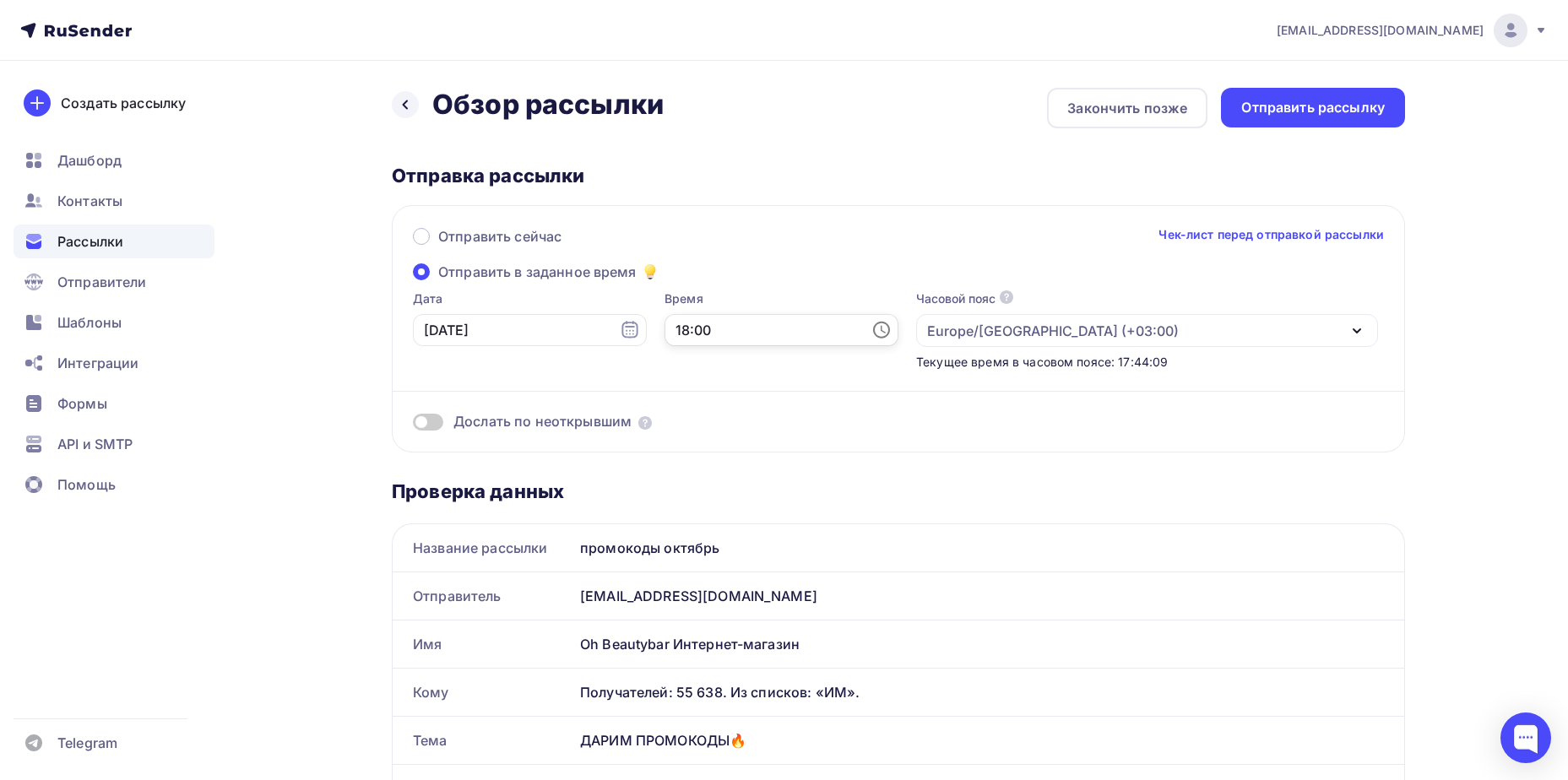
click at [665, 329] on input "18:00" at bounding box center [782, 330] width 234 height 32
type input "11:00"
click at [940, 404] on div "Дослать по неоткрывшим" at bounding box center [898, 401] width 971 height 61
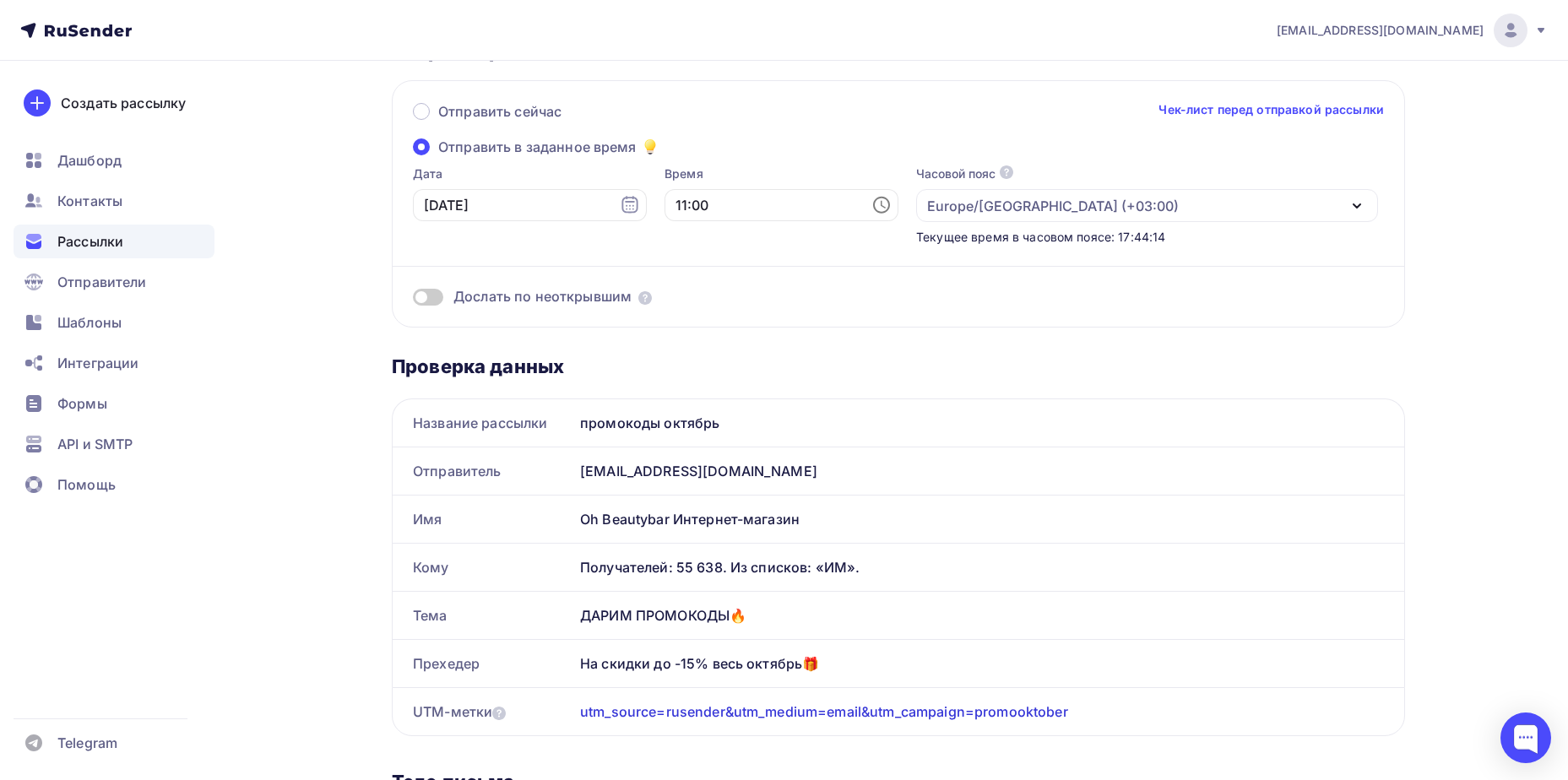
scroll to position [0, 0]
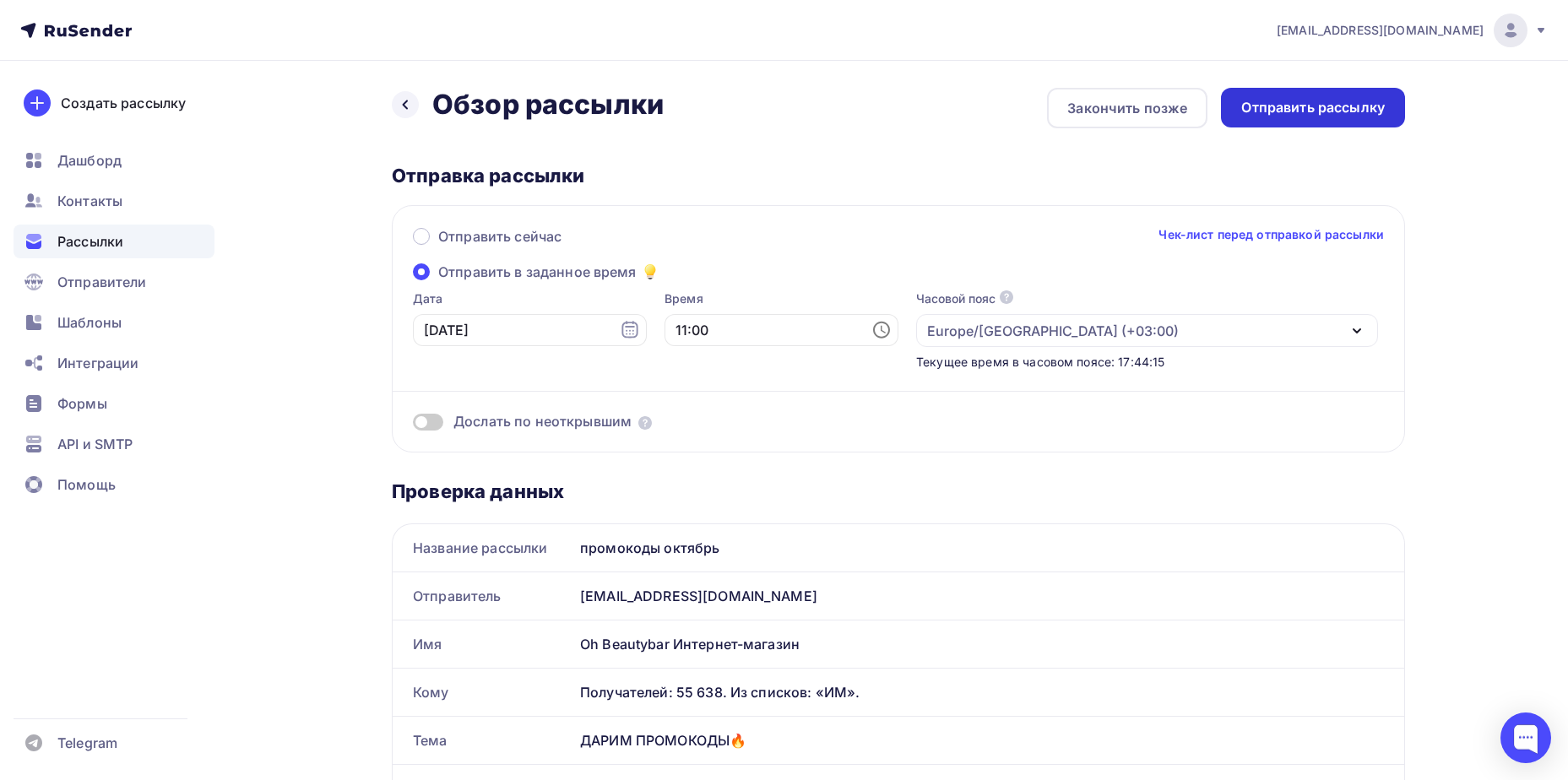
click at [1268, 107] on div "Отправить рассылку" at bounding box center [1312, 107] width 144 height 20
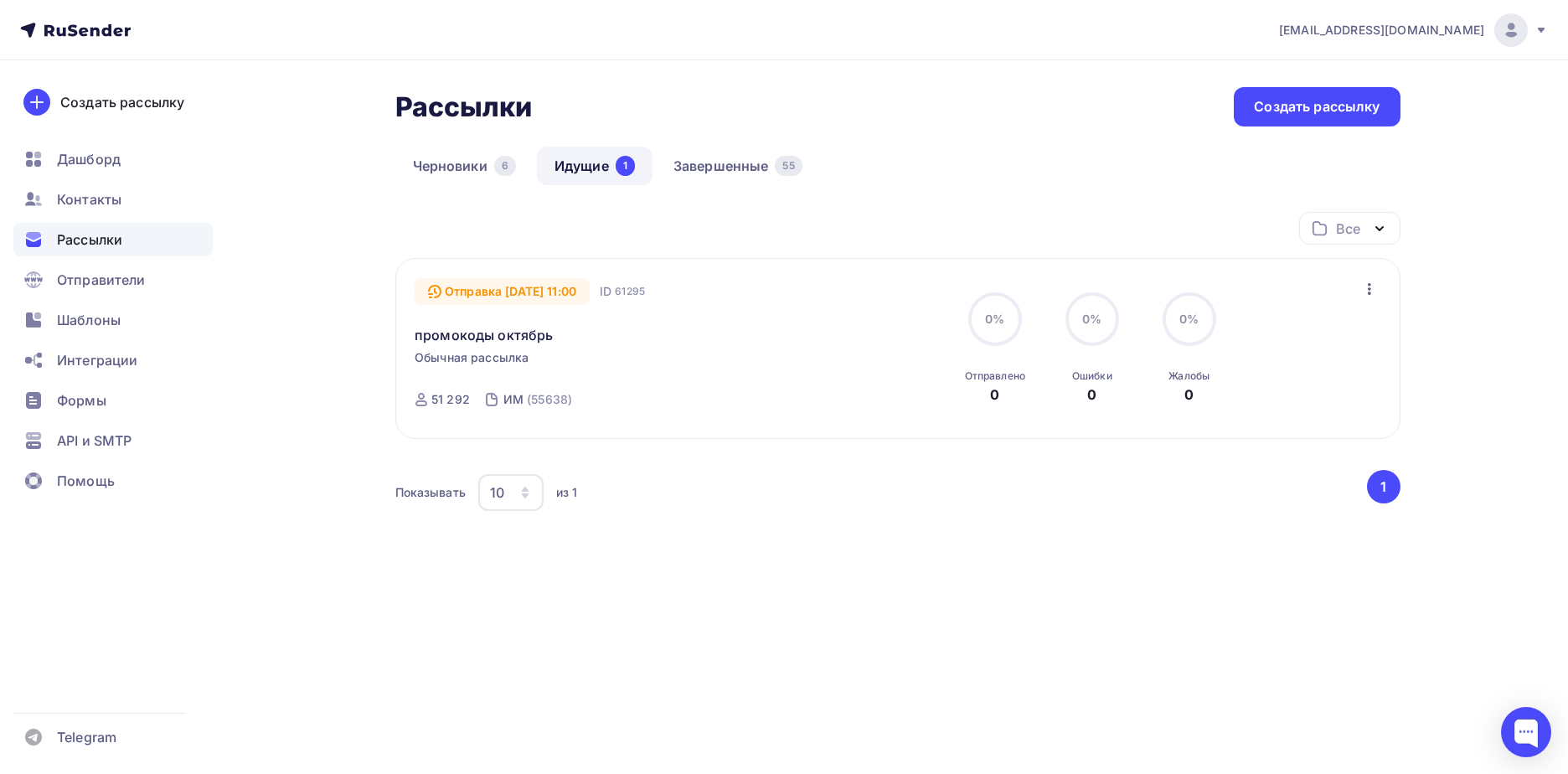
click at [1372, 279] on icon "button" at bounding box center [1369, 289] width 20 height 20
click at [1286, 371] on div "Отменить рассылку" at bounding box center [1272, 366] width 212 height 20
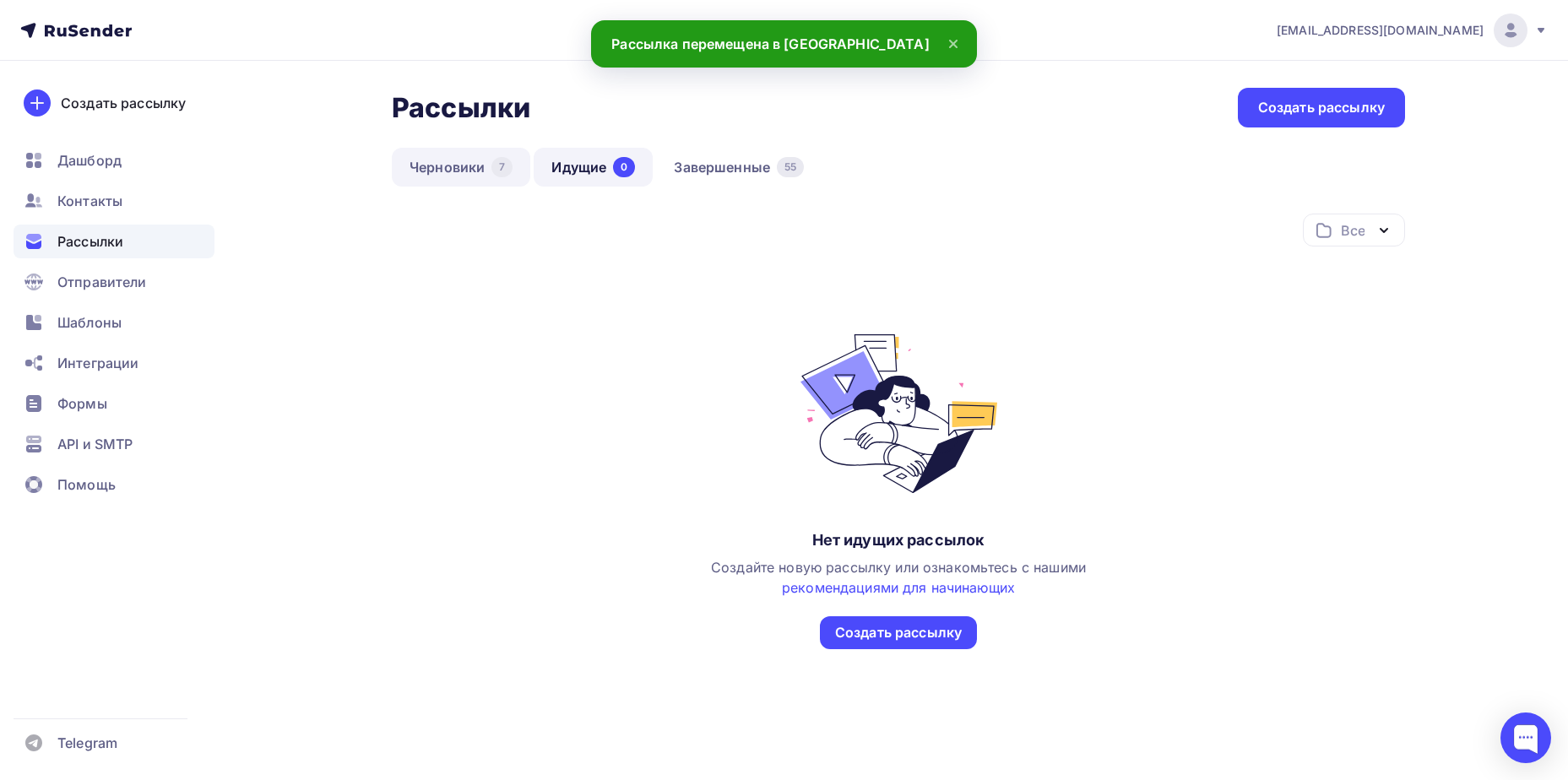
click at [440, 159] on link "Черновики 7" at bounding box center [461, 167] width 139 height 39
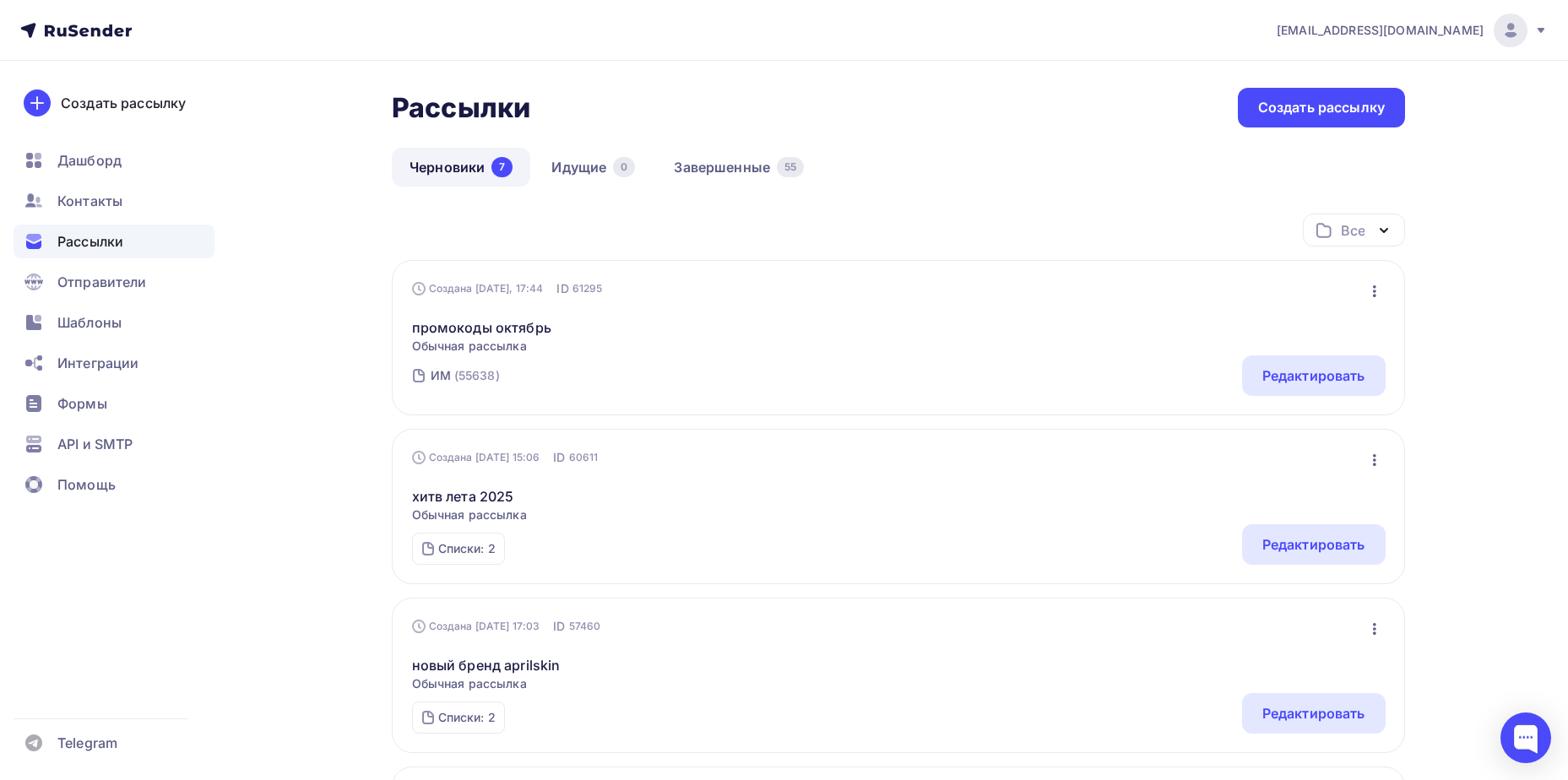
click at [1372, 287] on icon "button" at bounding box center [1375, 291] width 21 height 21
click at [1117, 383] on div "ИМ (55638) Редактировать" at bounding box center [898, 376] width 973 height 41
click at [1345, 390] on div "Редактировать" at bounding box center [1313, 376] width 144 height 41
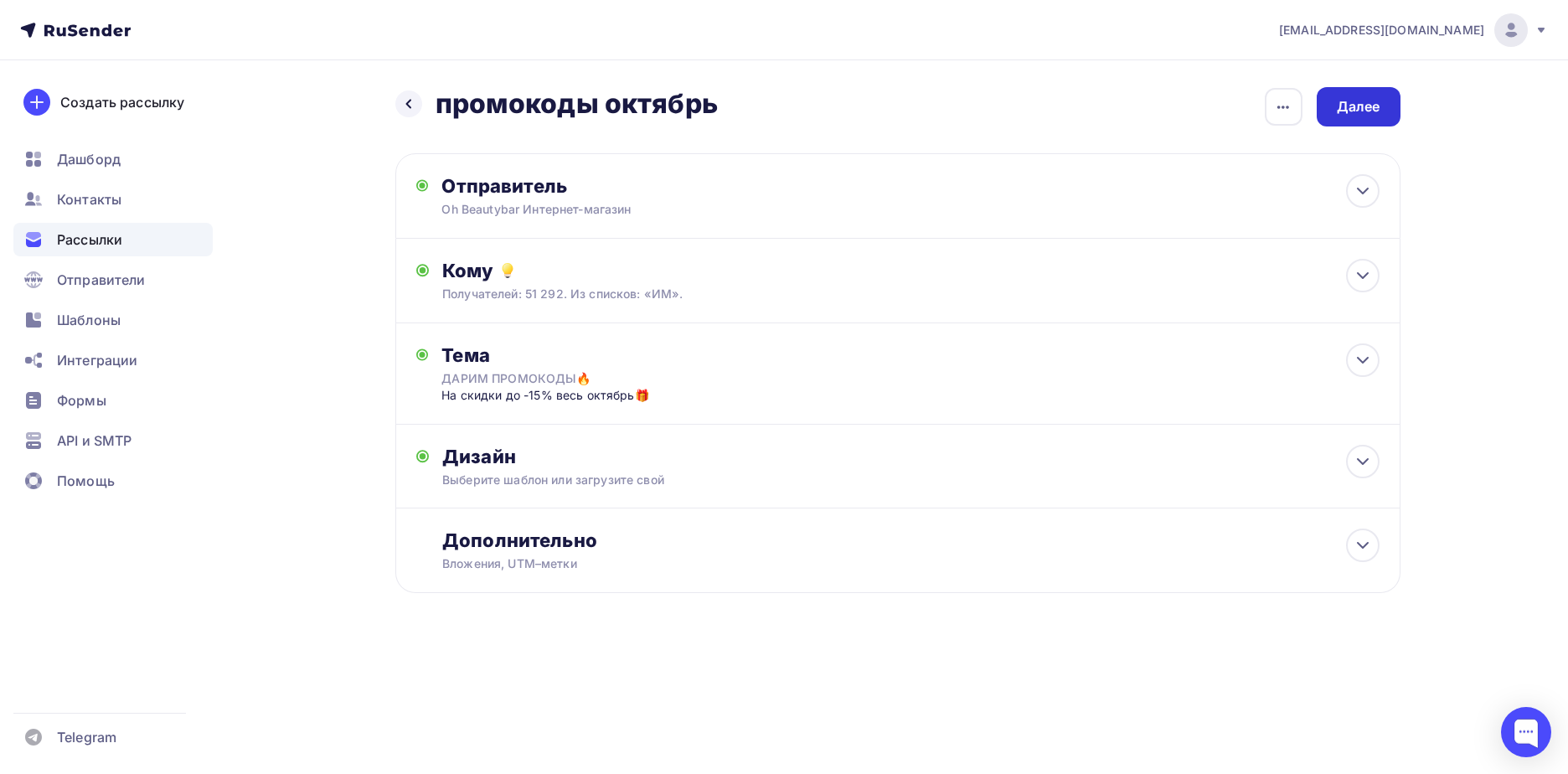
click at [1386, 101] on div "Далее" at bounding box center [1359, 107] width 83 height 40
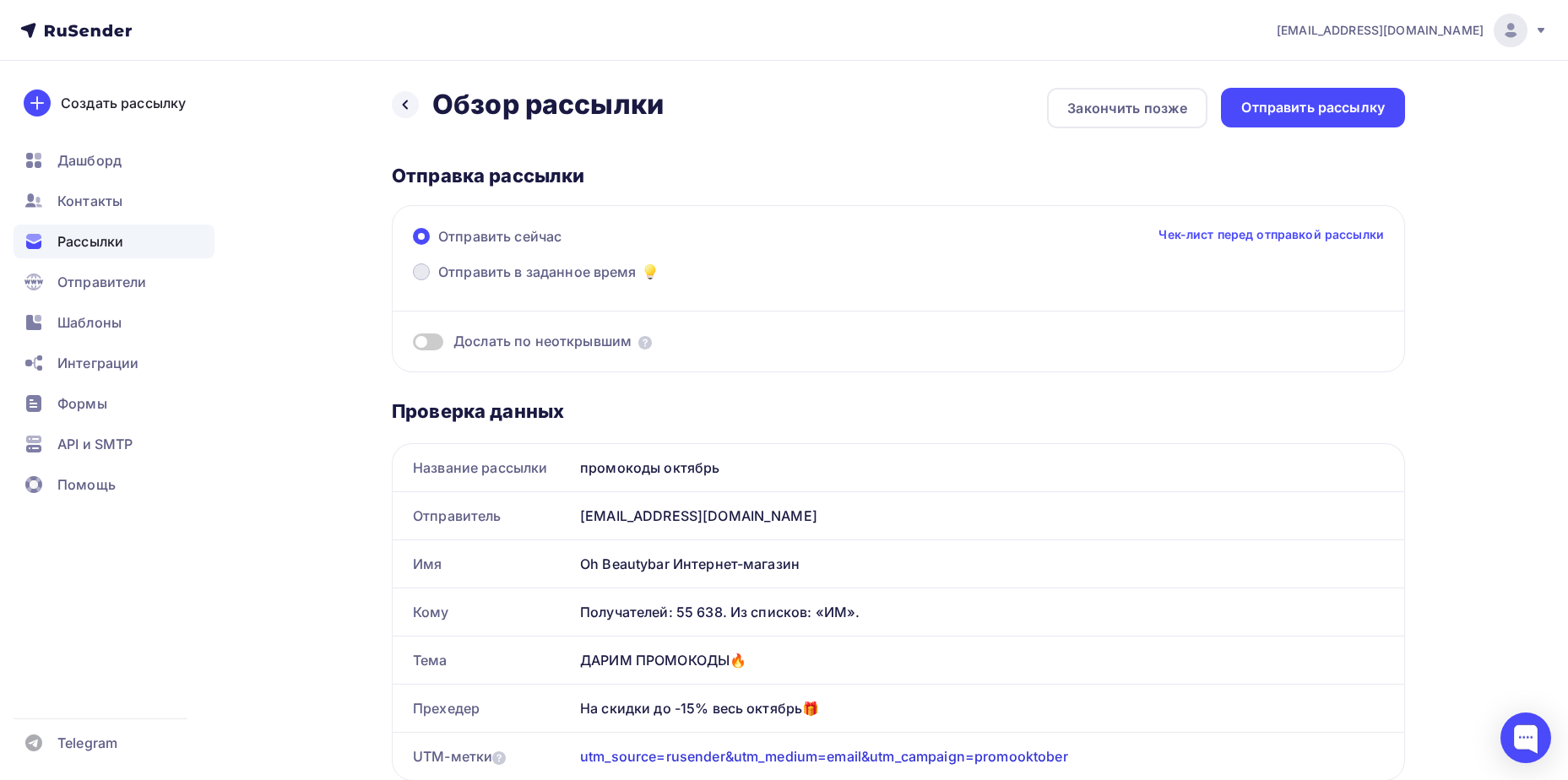
click at [570, 267] on span "Отправить в заданное время" at bounding box center [537, 271] width 198 height 21
click at [438, 282] on input "Отправить в заданное время" at bounding box center [438, 282] width 0 height 0
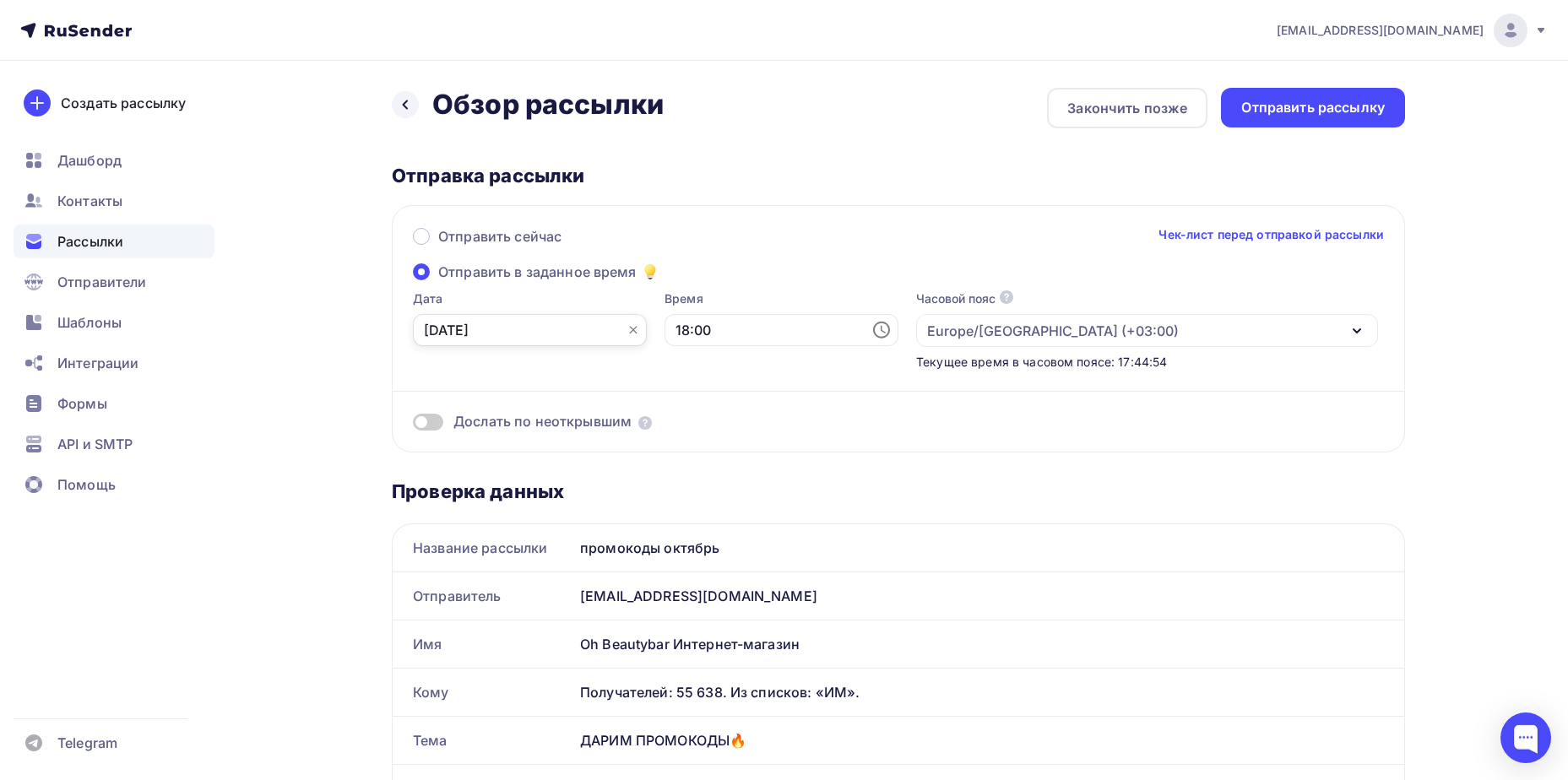
click at [528, 322] on input "[DATE]" at bounding box center [530, 330] width 234 height 32
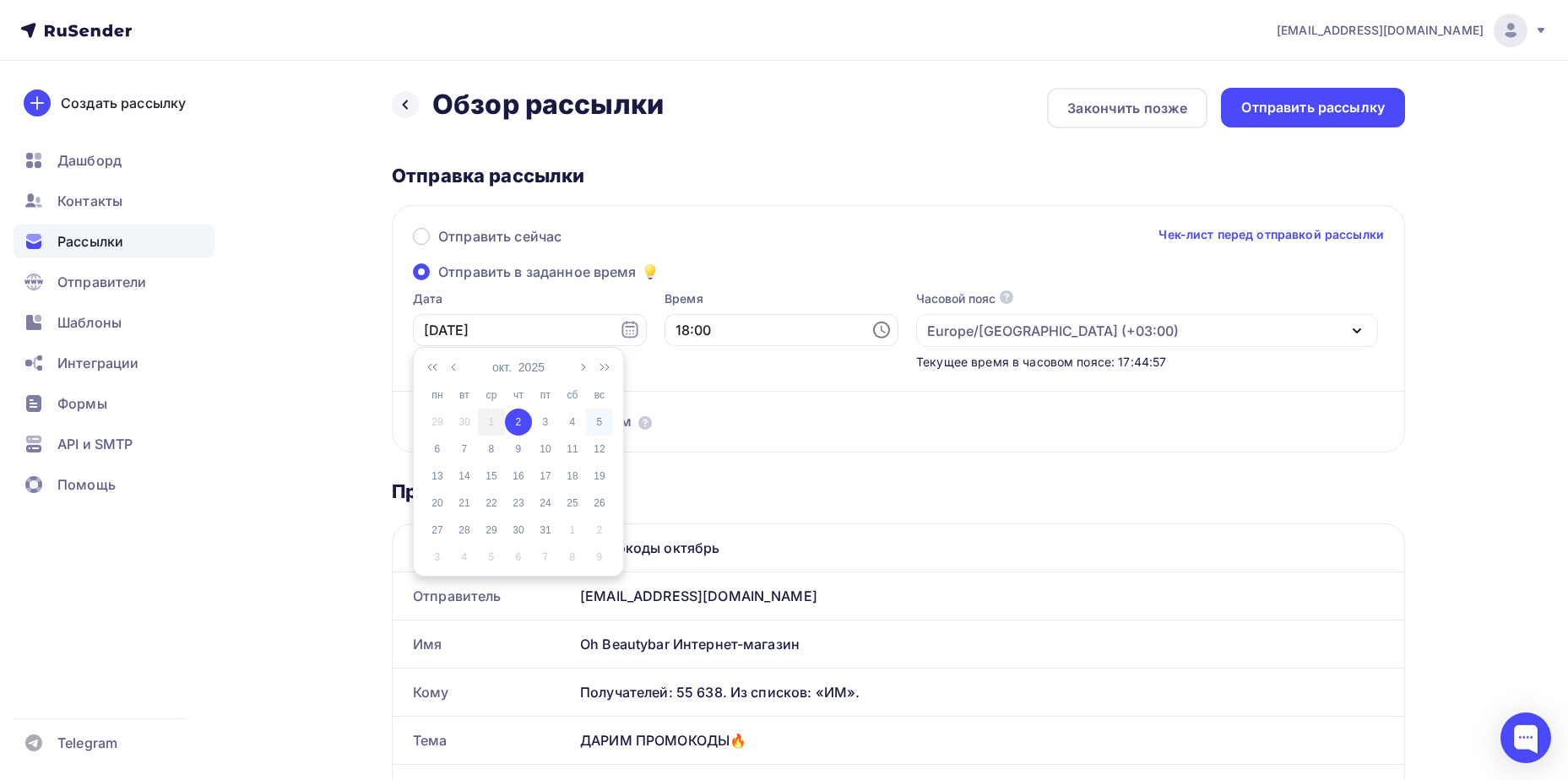
click at [599, 422] on div "5" at bounding box center [599, 423] width 27 height 16
type input "[DATE]"
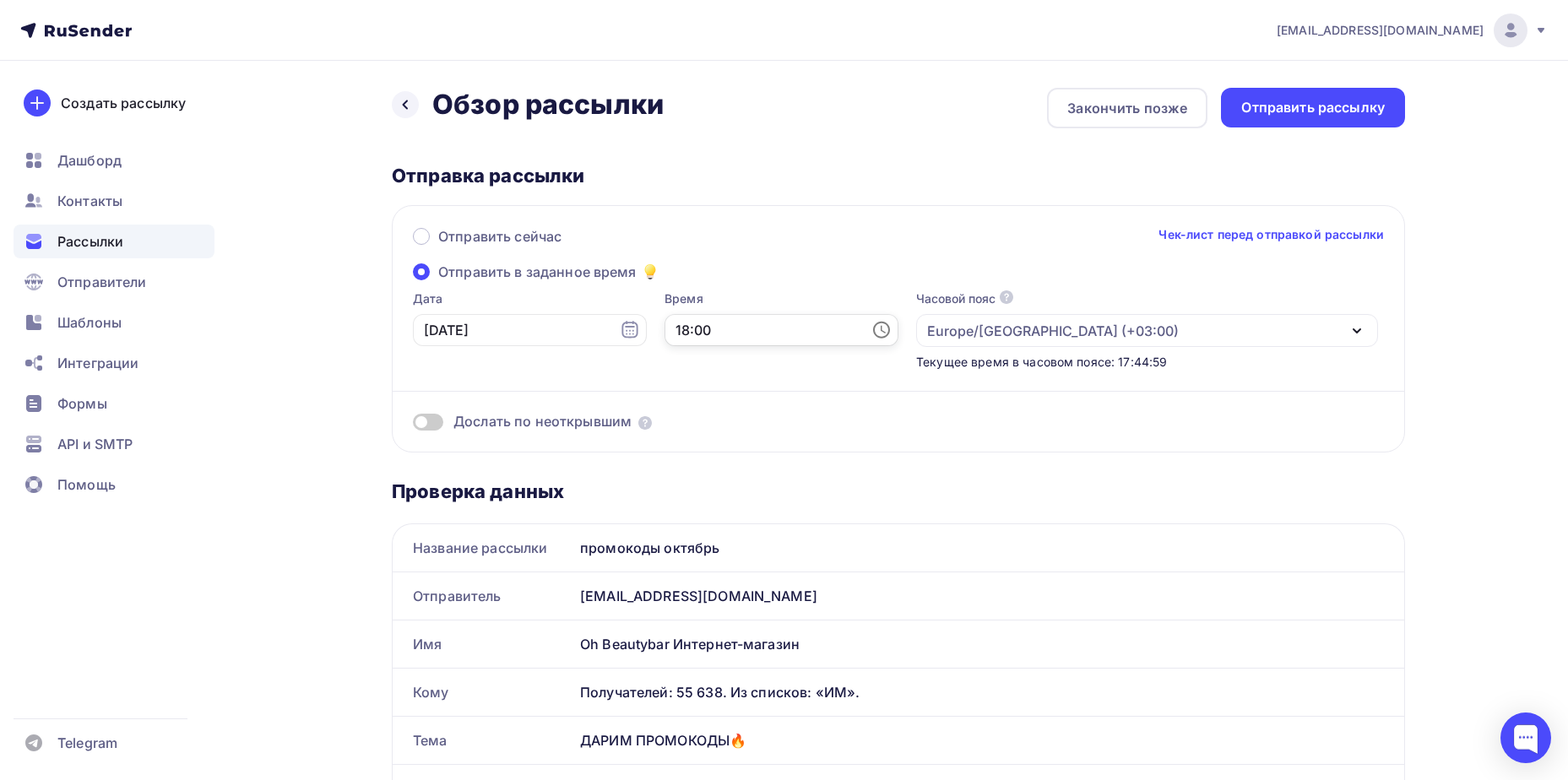
click at [665, 341] on input "18:00" at bounding box center [782, 330] width 234 height 32
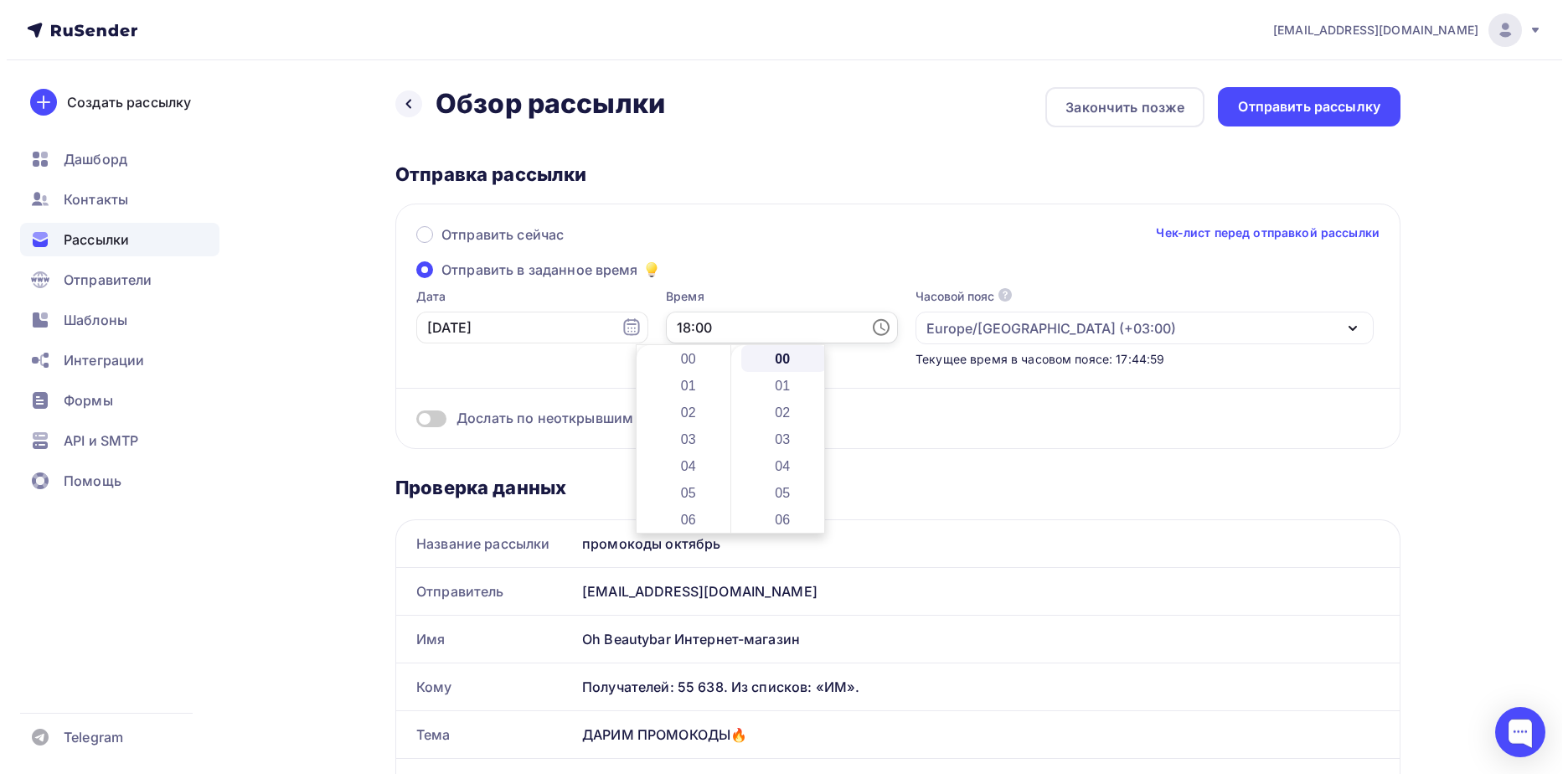
scroll to position [482, 0]
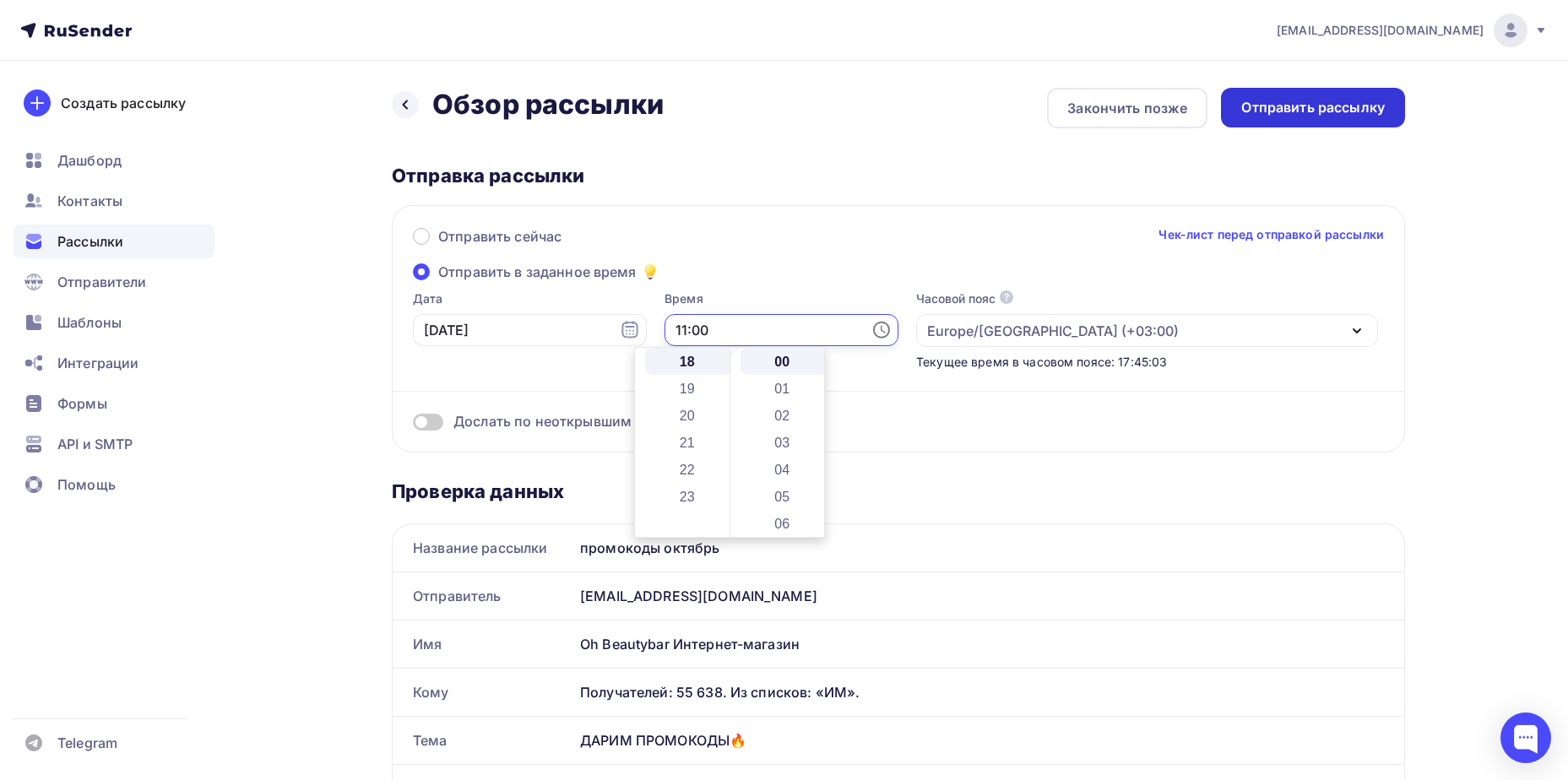
type input "11:00"
click at [1295, 103] on div "Отправить рассылку" at bounding box center [1312, 107] width 144 height 20
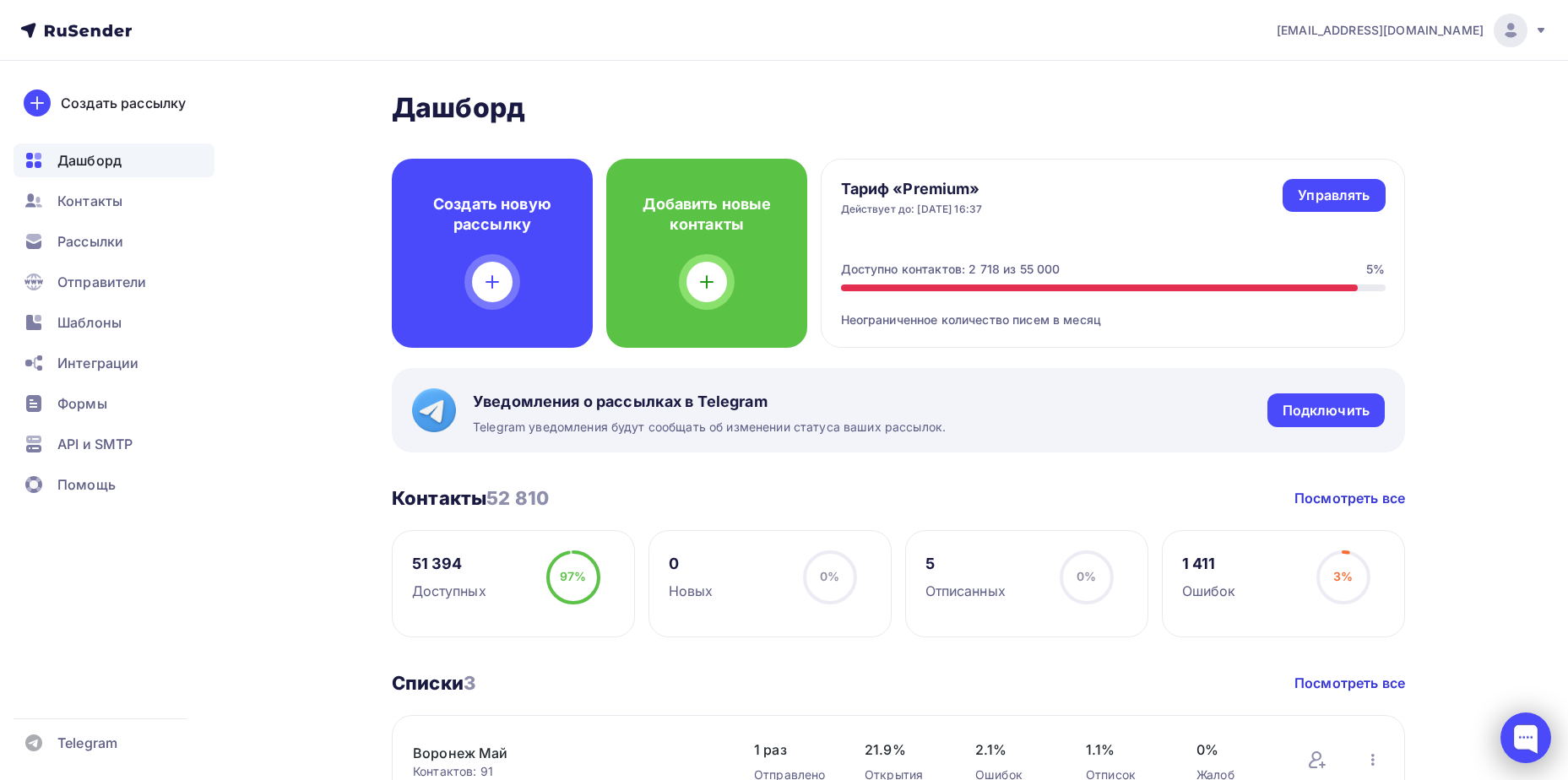
click at [1543, 738] on div at bounding box center [1526, 738] width 51 height 51
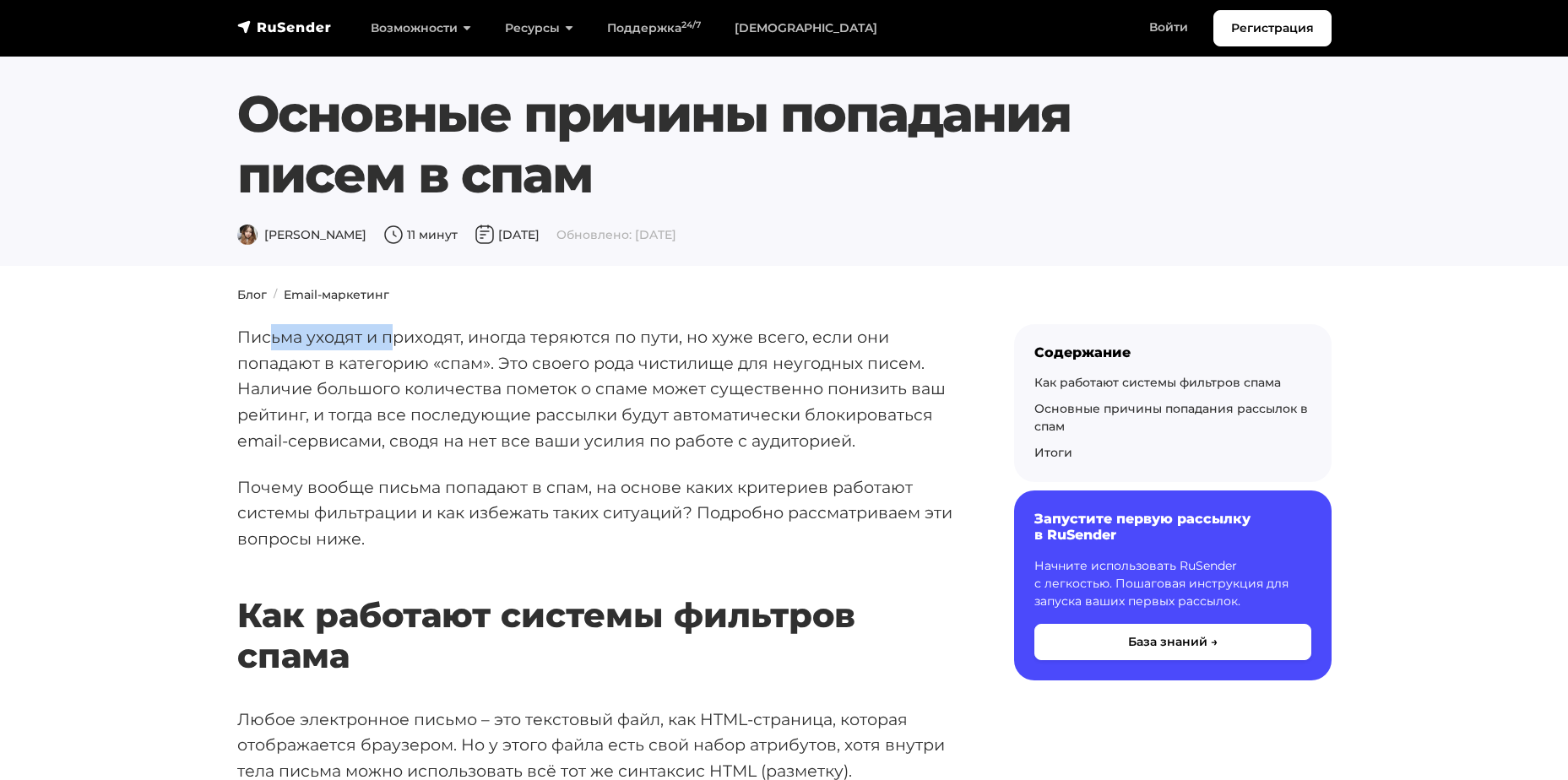
drag, startPoint x: 268, startPoint y: 339, endPoint x: 395, endPoint y: 341, distance: 127.0
click at [395, 341] on p "Письма уходят и приходят, иногда теряются по пути, но хуже всего, если они попа…" at bounding box center [598, 389] width 722 height 130
drag, startPoint x: 395, startPoint y: 341, endPoint x: 391, endPoint y: 360, distance: 19.4
click at [391, 360] on p "Письма уходят и приходят, иногда теряются по пути, но хуже всего, если они попа…" at bounding box center [598, 389] width 722 height 130
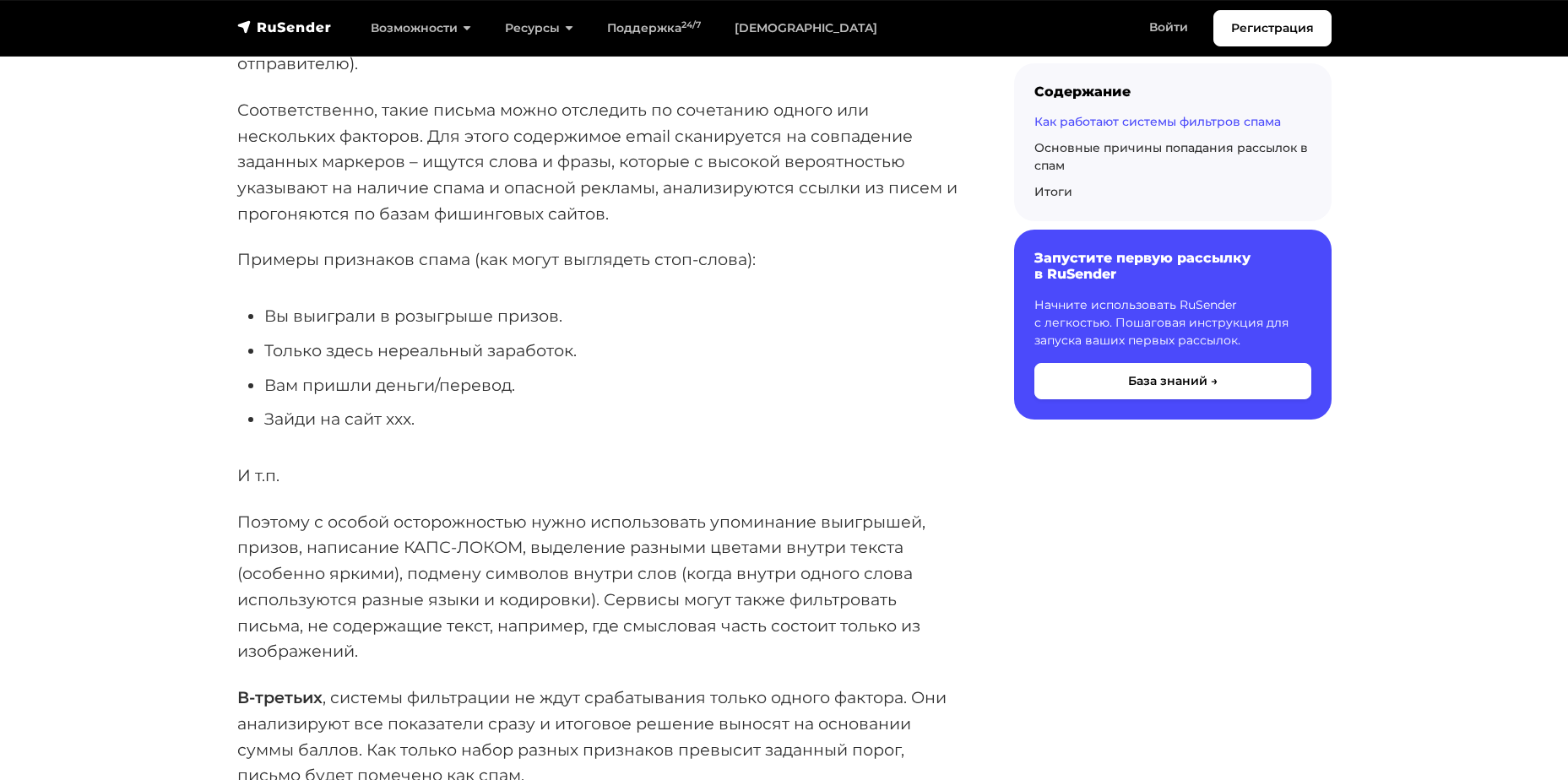
scroll to position [3546, 0]
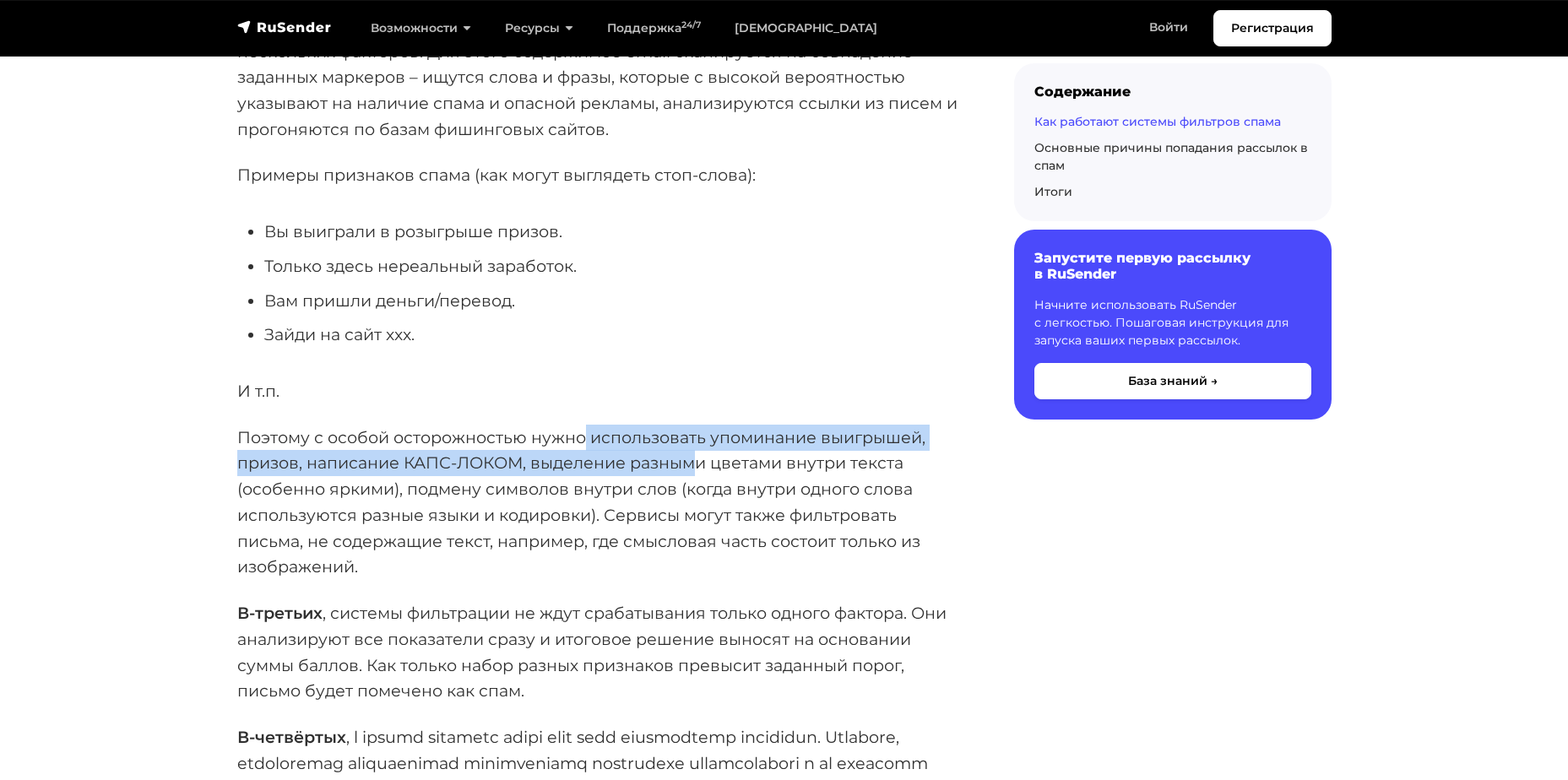
drag, startPoint x: 579, startPoint y: 428, endPoint x: 701, endPoint y: 459, distance: 125.9
click at [701, 459] on p "Поэтому с особой осторожностью нужно использовать упоминание выигрышей, призов,…" at bounding box center [598, 502] width 722 height 155
click at [465, 460] on p "Поэтому с особой осторожностью нужно использовать упоминание выигрышей, призов,…" at bounding box center [598, 502] width 722 height 155
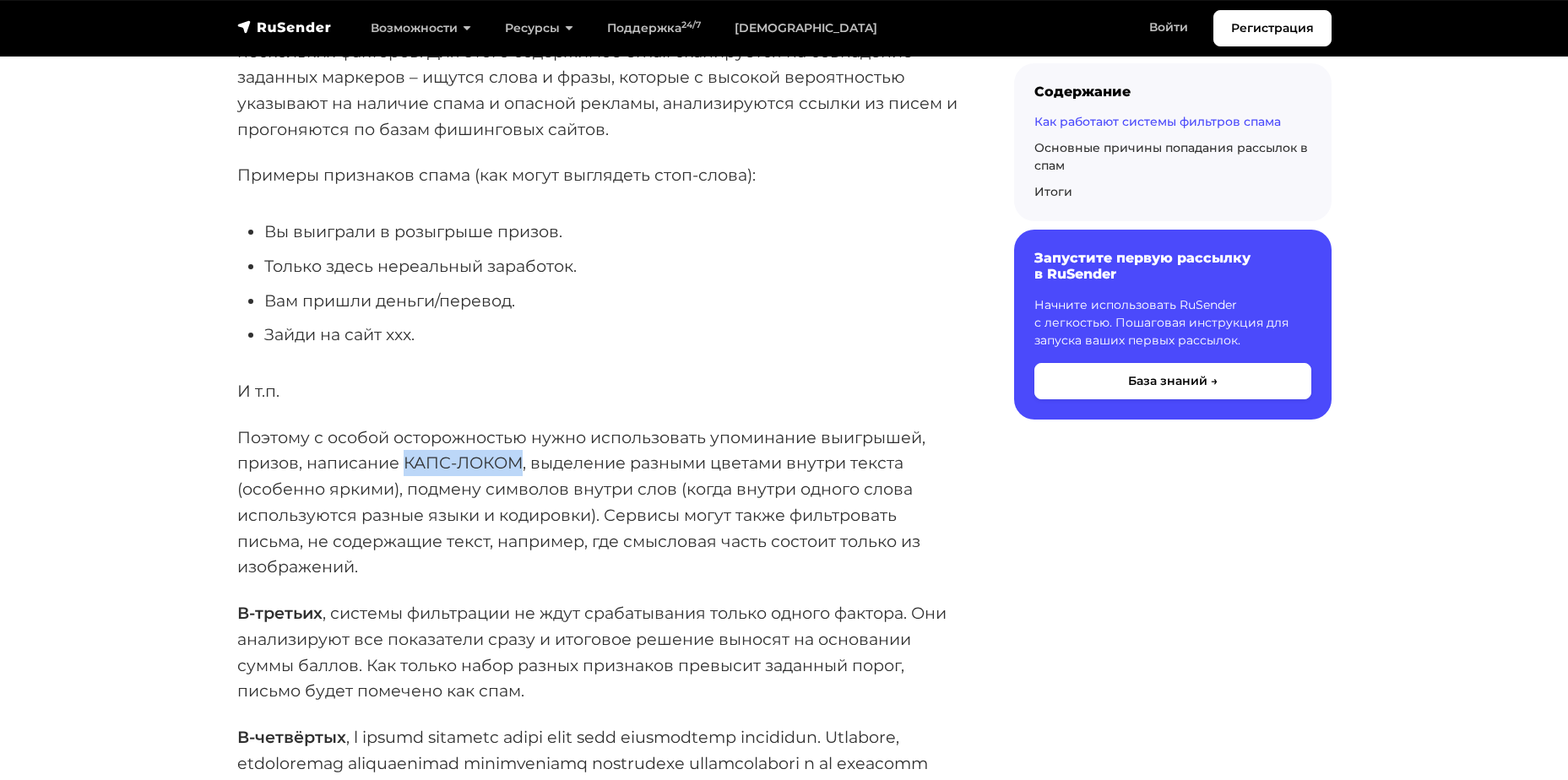
drag, startPoint x: 409, startPoint y: 462, endPoint x: 521, endPoint y: 462, distance: 112.0
click at [521, 462] on p "Поэтому с особой осторожностью нужно использовать упоминание выигрышей, призов,…" at bounding box center [598, 502] width 722 height 155
drag, startPoint x: 521, startPoint y: 462, endPoint x: 521, endPoint y: 449, distance: 13.0
click at [521, 449] on p "Поэтому с особой осторожностью нужно использовать упоминание выигрышей, призов,…" at bounding box center [598, 502] width 722 height 155
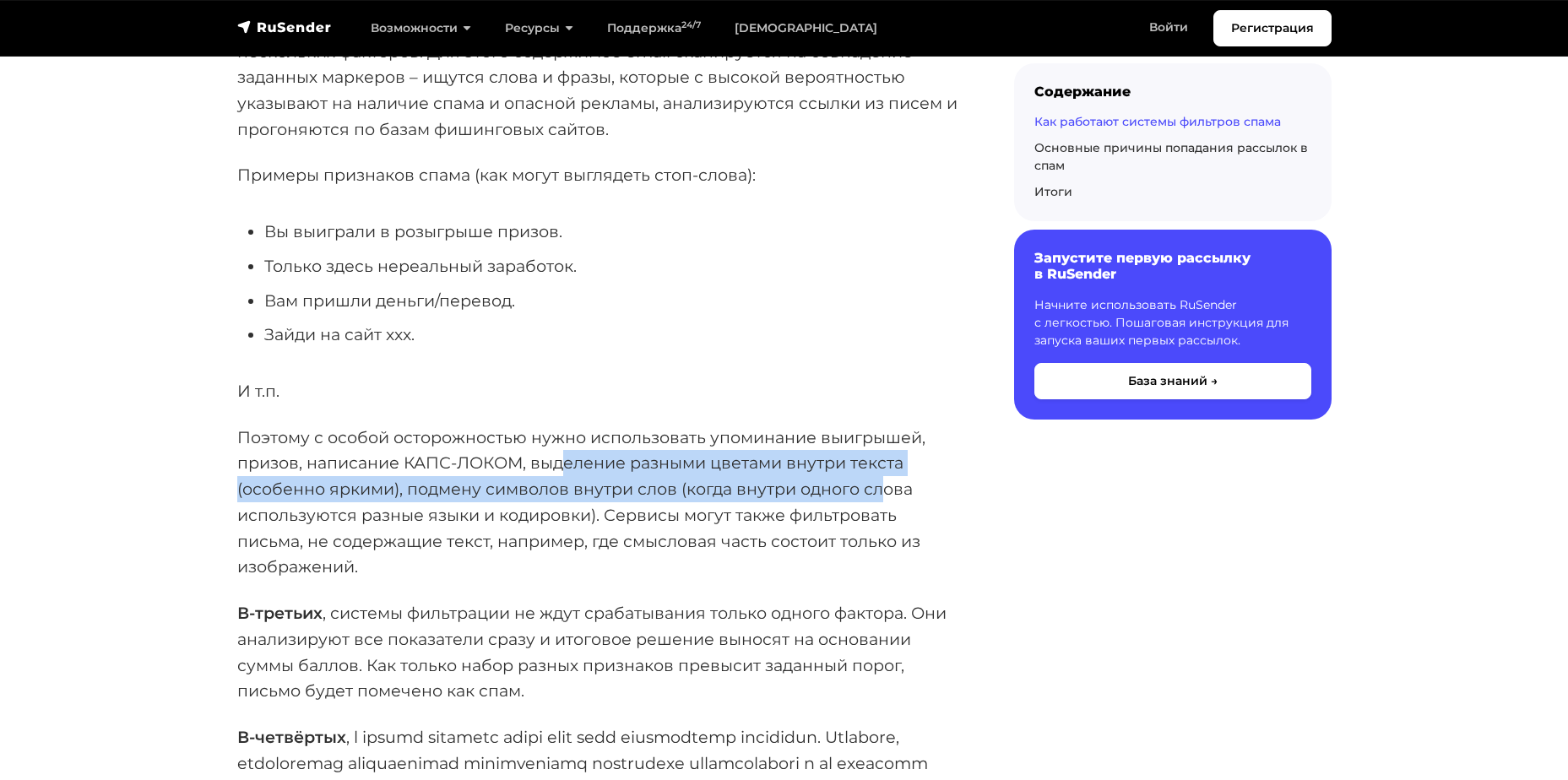
drag, startPoint x: 560, startPoint y: 463, endPoint x: 890, endPoint y: 482, distance: 330.5
click at [890, 482] on p "Поэтому с особой осторожностью нужно использовать упоминание выигрышей, призов,…" at bounding box center [598, 502] width 722 height 155
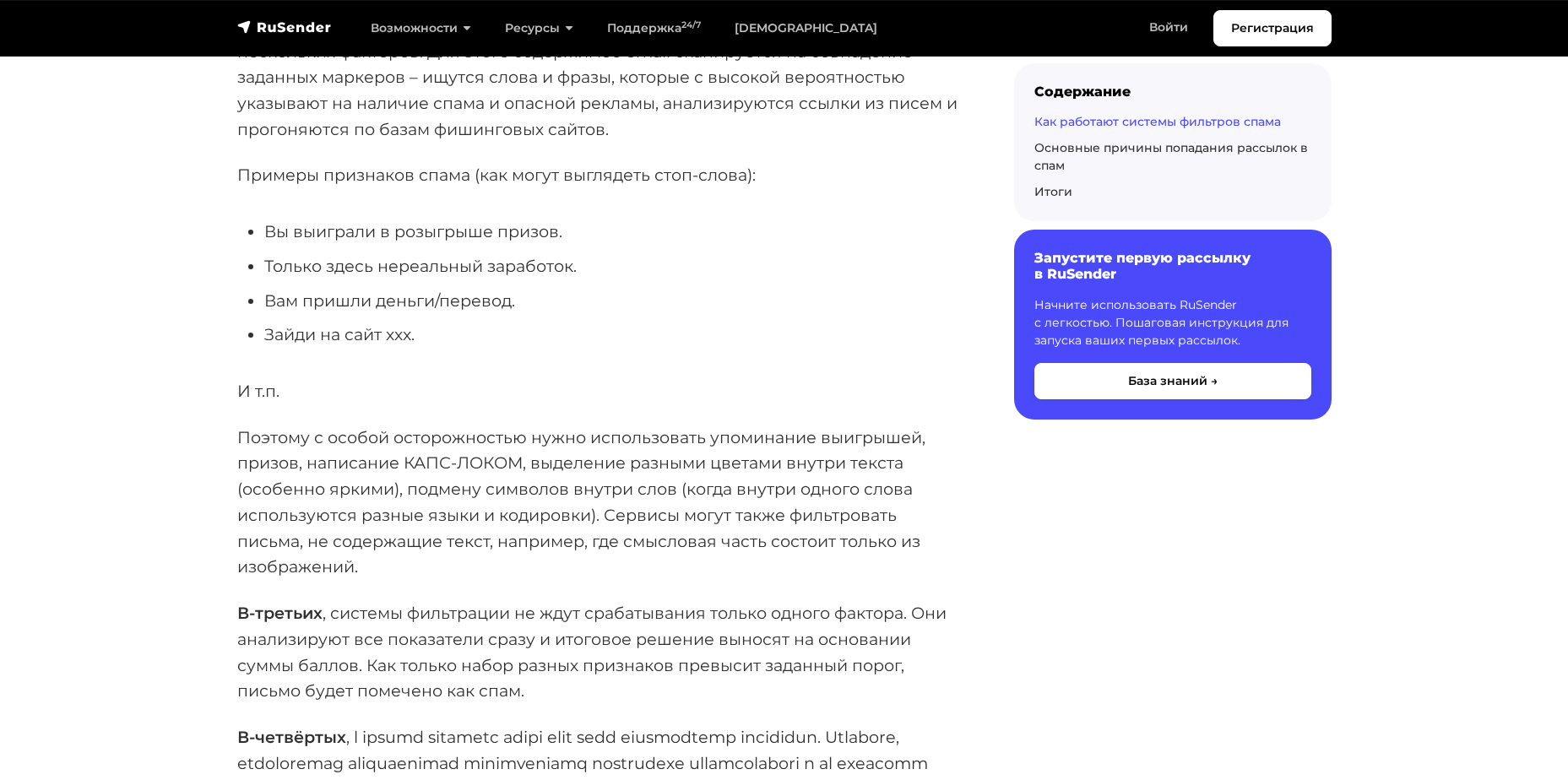
click at [649, 557] on p "Поэтому с особой осторожностью нужно использовать упоминание выигрышей, призов,…" at bounding box center [598, 502] width 722 height 155
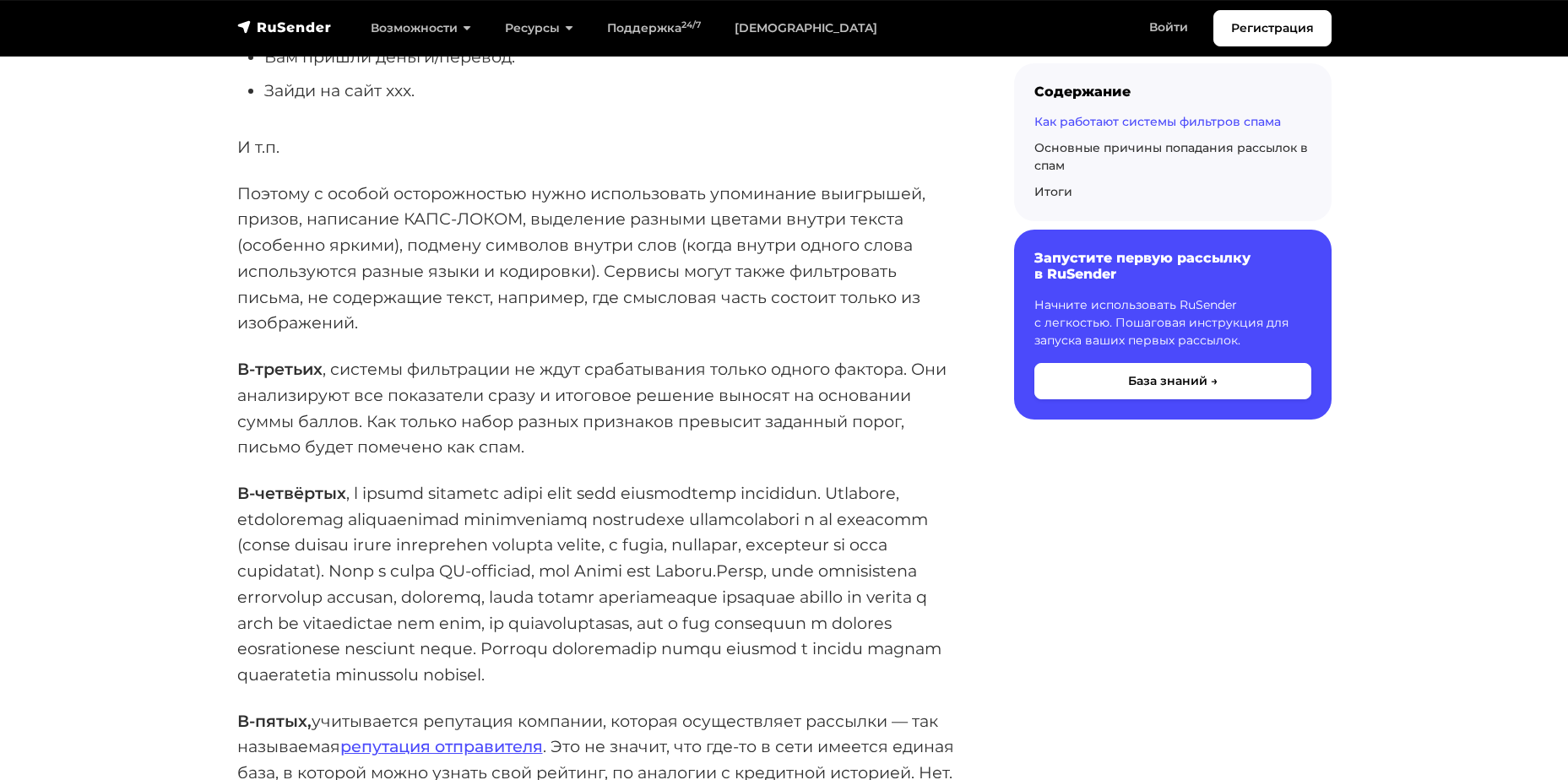
scroll to position [3799, 0]
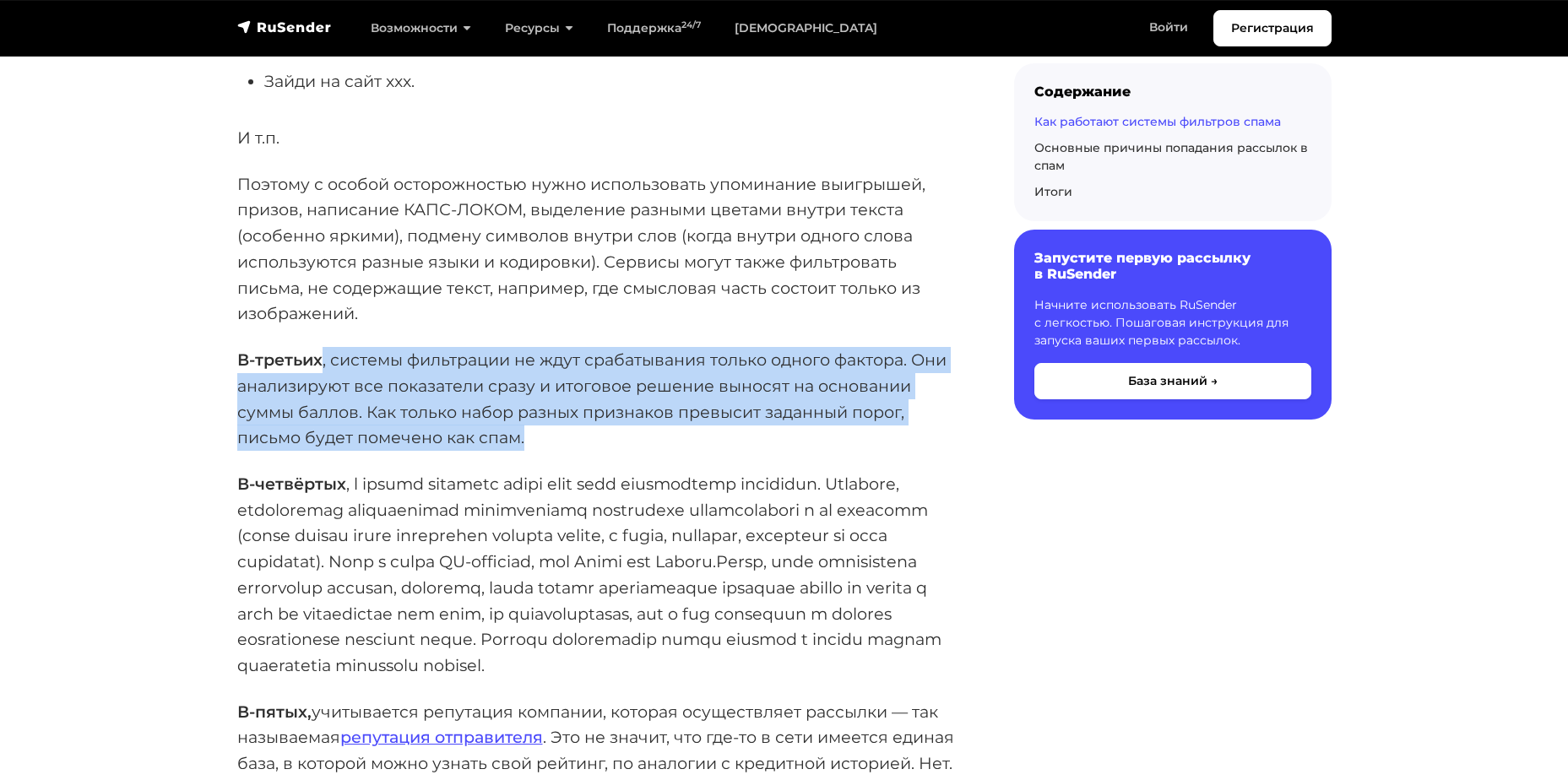
drag, startPoint x: 322, startPoint y: 366, endPoint x: 541, endPoint y: 434, distance: 229.3
click at [541, 434] on p "В-третьих , системы фильтрации не ждут срабатывания только одного фактора. Они …" at bounding box center [598, 398] width 722 height 103
drag, startPoint x: 541, startPoint y: 434, endPoint x: 457, endPoint y: 426, distance: 84.4
click at [457, 426] on p "В-третьих , системы фильтрации не ждут срабатывания только одного фактора. Они …" at bounding box center [598, 398] width 722 height 103
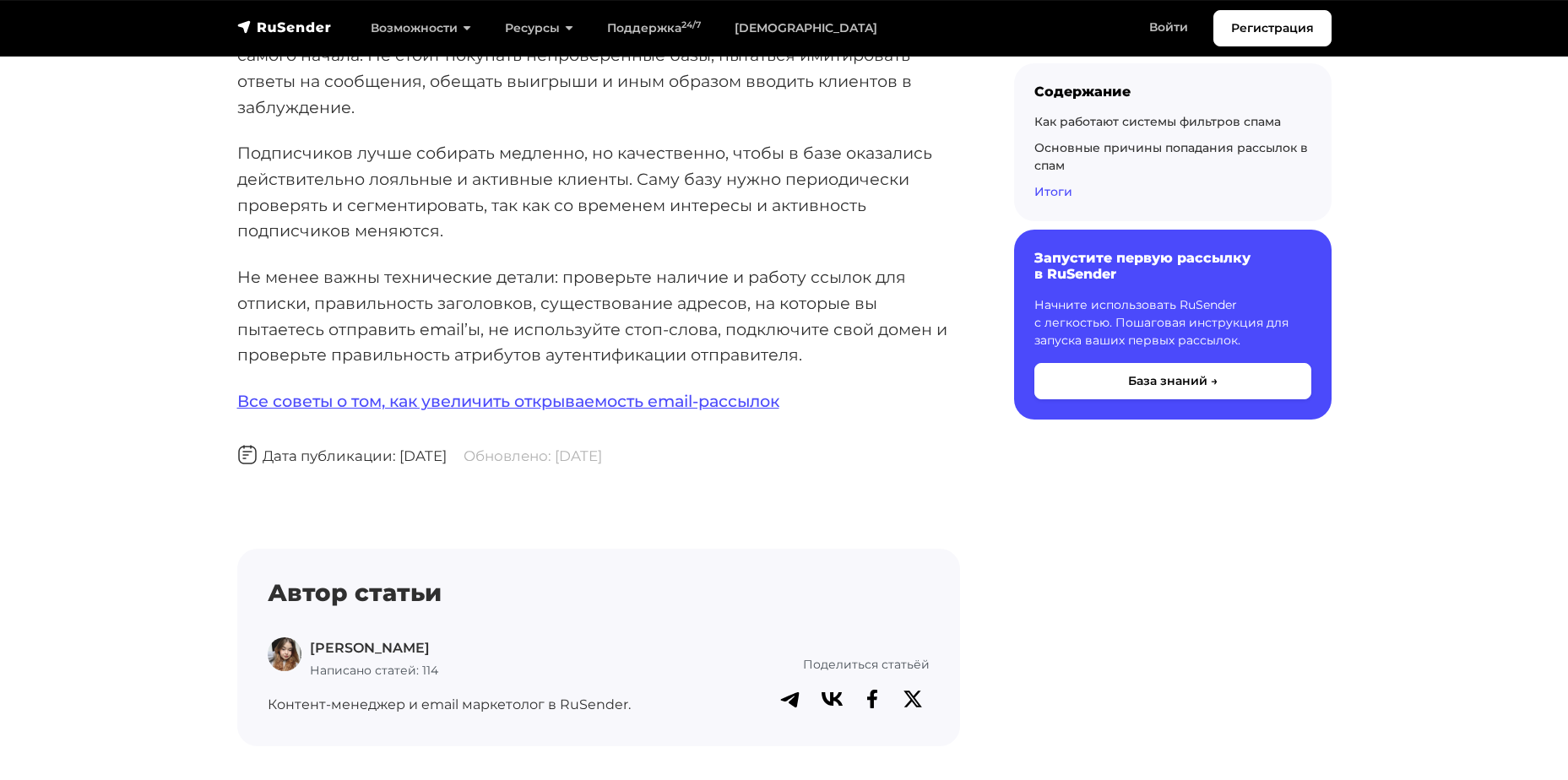
scroll to position [9541, 0]
